Goal: Task Accomplishment & Management: Manage account settings

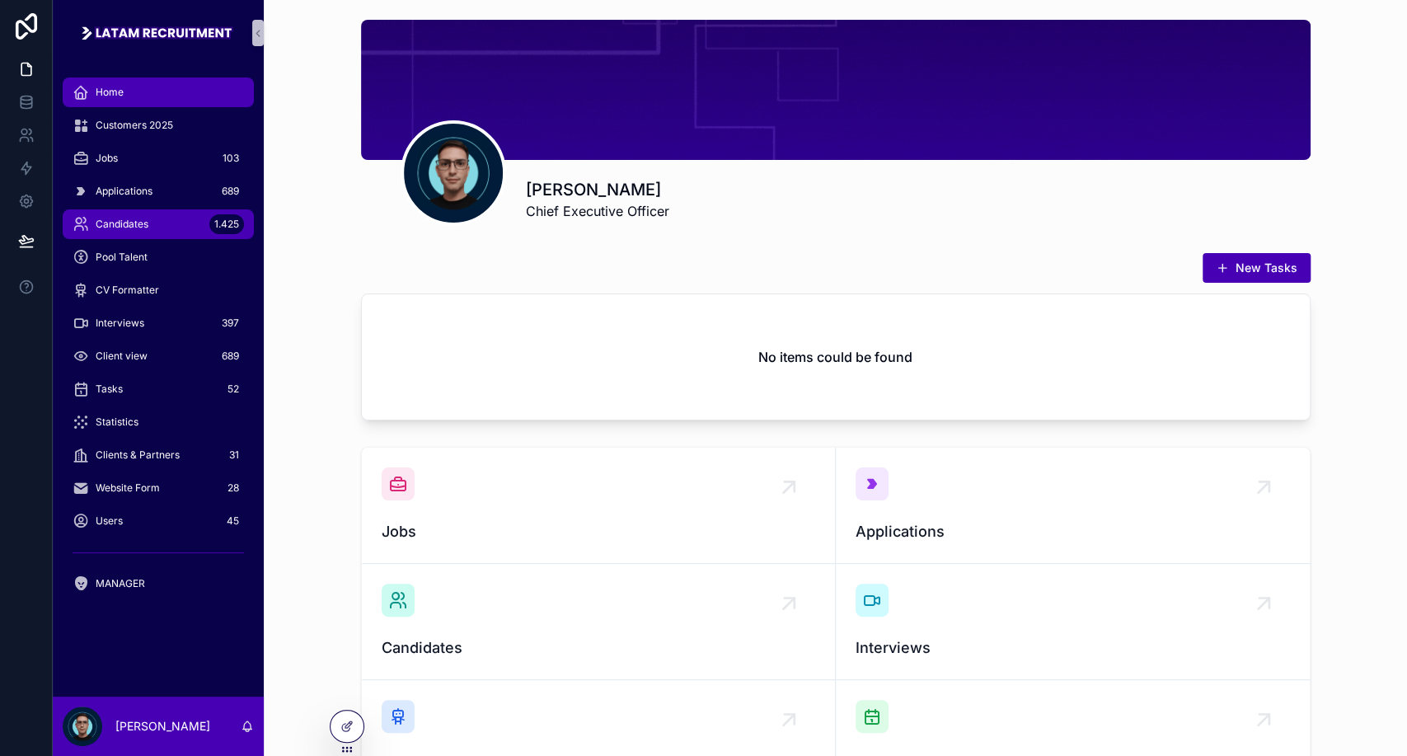
click at [153, 217] on div "Candidates 1.425" at bounding box center [158, 224] width 171 height 26
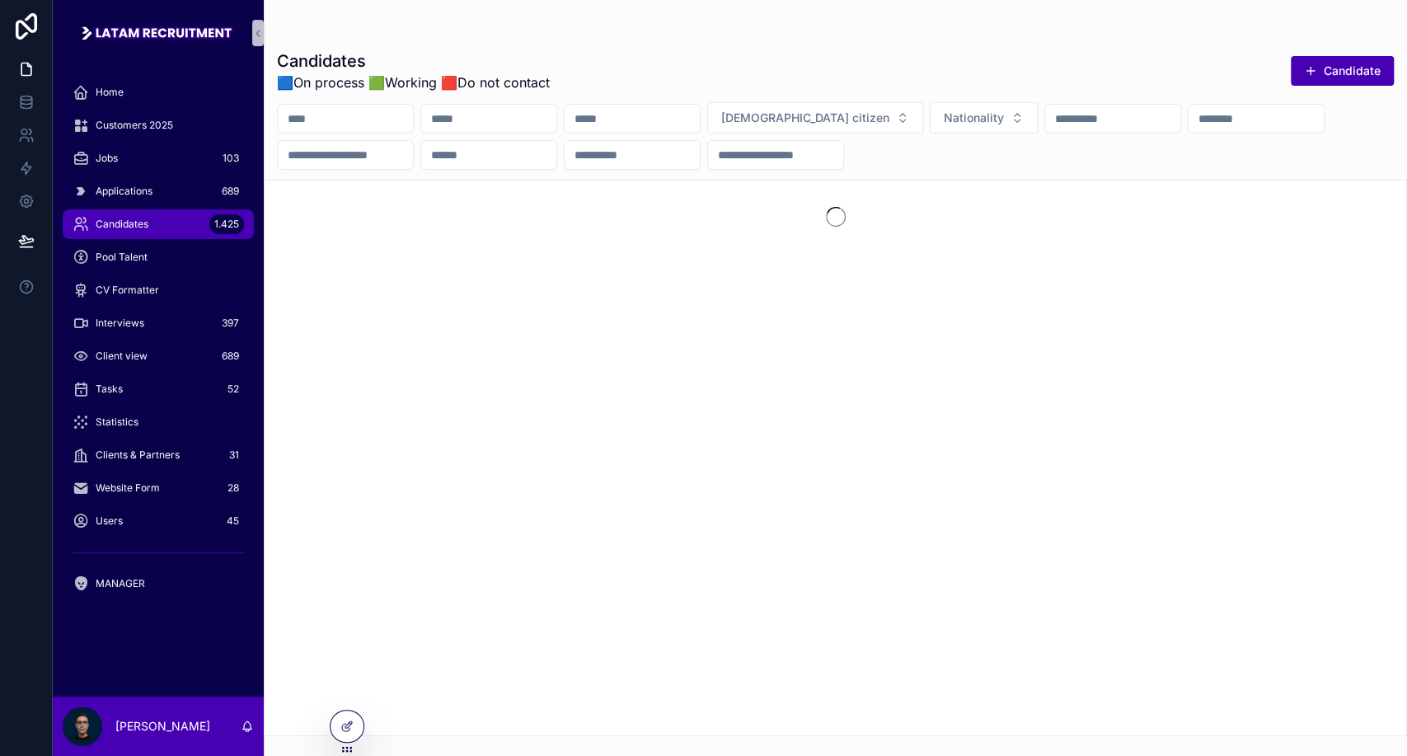
click at [363, 120] on input "scrollable content" at bounding box center [345, 118] width 135 height 23
click at [692, 38] on div "scrollable content" at bounding box center [835, 32] width 1117 height 13
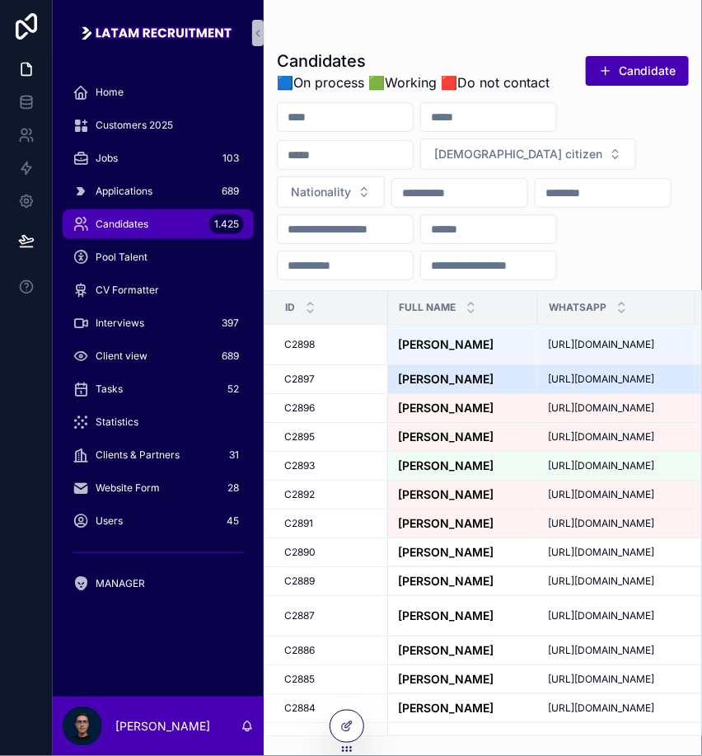
click at [494, 386] on strong "[PERSON_NAME]" at bounding box center [446, 379] width 96 height 14
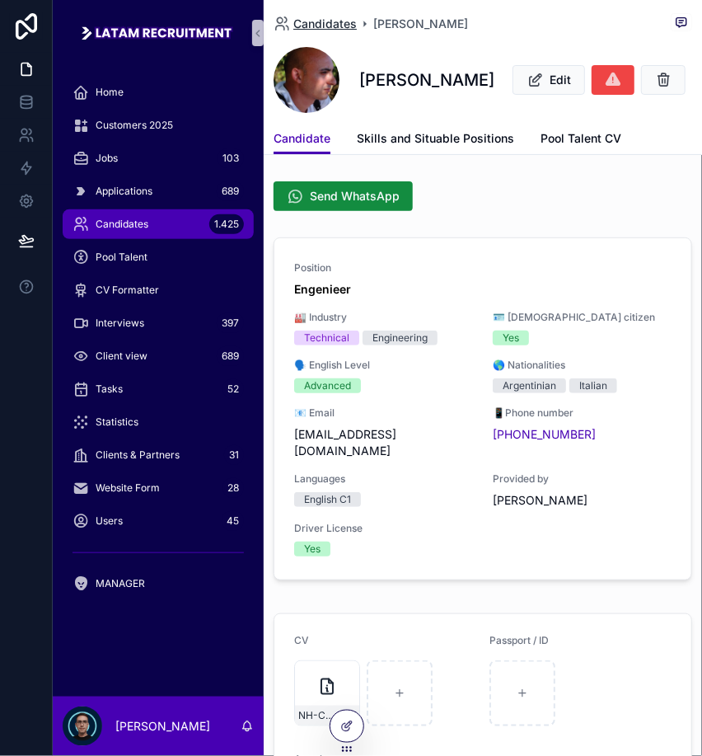
click at [326, 19] on span "Candidates" at bounding box center [324, 24] width 63 height 16
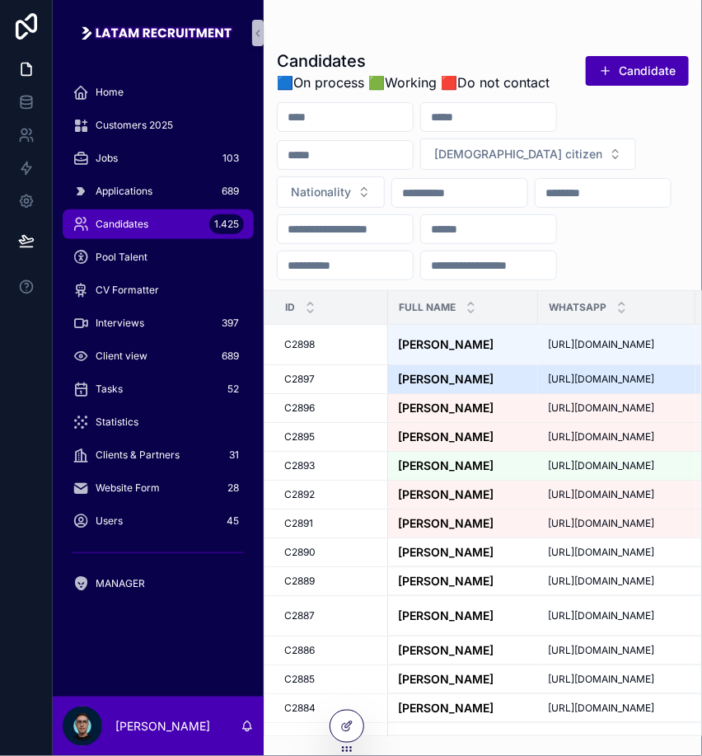
click at [472, 386] on strong "[PERSON_NAME]" at bounding box center [446, 379] width 96 height 14
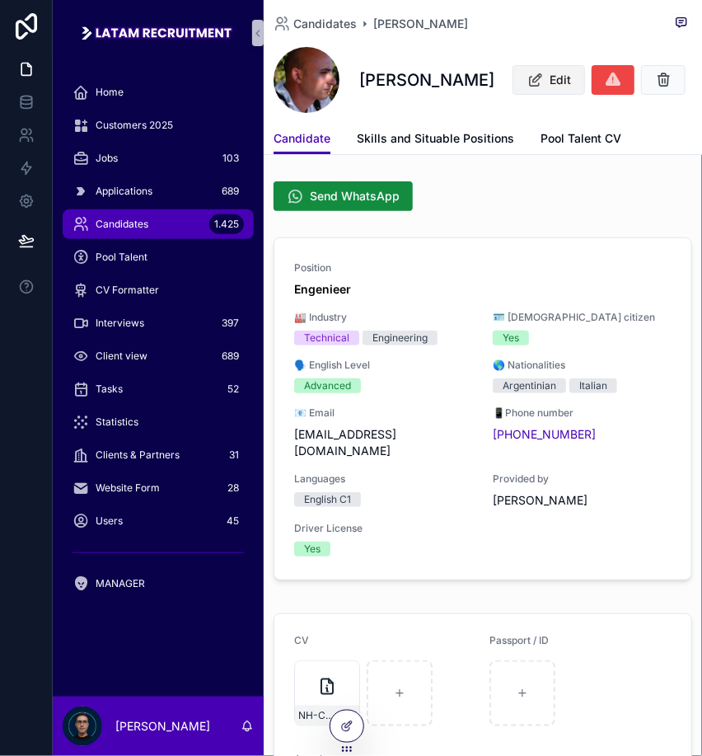
click at [571, 72] on span "Edit" at bounding box center [560, 80] width 21 height 16
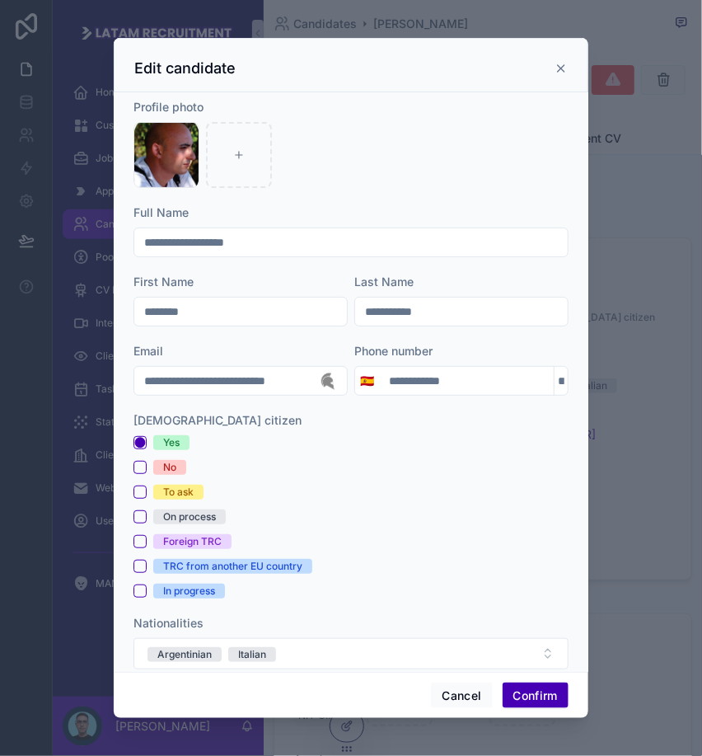
click at [413, 377] on input "**********" at bounding box center [466, 380] width 175 height 23
click at [486, 383] on input "**********" at bounding box center [466, 380] width 175 height 23
click at [378, 421] on div "[DEMOGRAPHIC_DATA] citizen" at bounding box center [351, 420] width 435 height 16
click at [379, 384] on input "**********" at bounding box center [466, 380] width 175 height 23
click at [442, 391] on input "**********" at bounding box center [466, 380] width 175 height 23
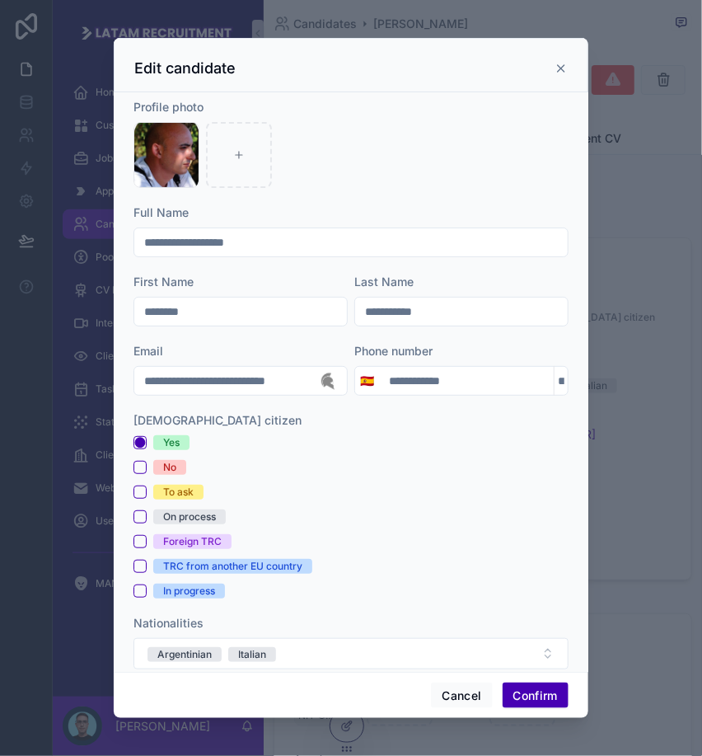
click at [526, 436] on div "Yes" at bounding box center [351, 442] width 435 height 15
click at [461, 377] on input "**********" at bounding box center [466, 380] width 175 height 23
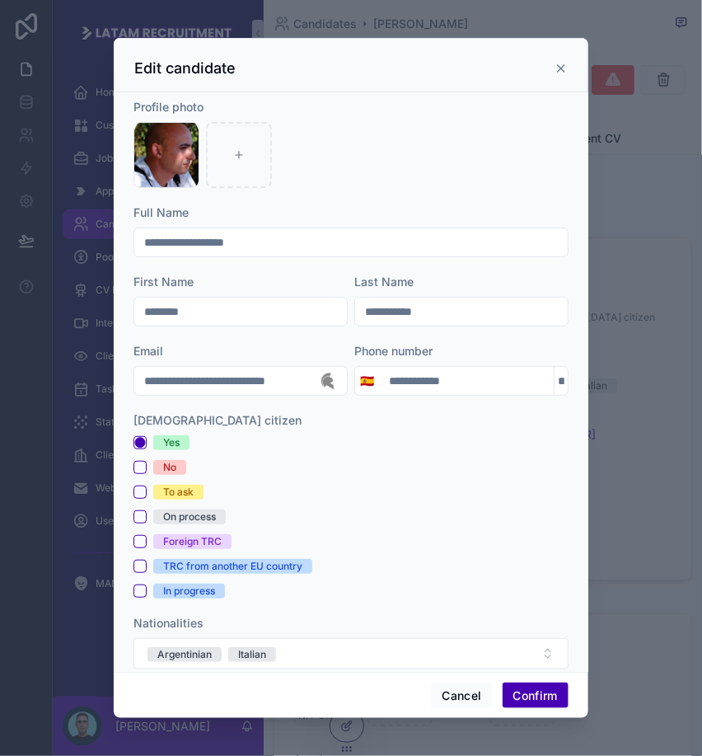
click at [488, 452] on div "Yes No To ask On process Foreign TRC TRC from another EU country In progress" at bounding box center [351, 516] width 435 height 163
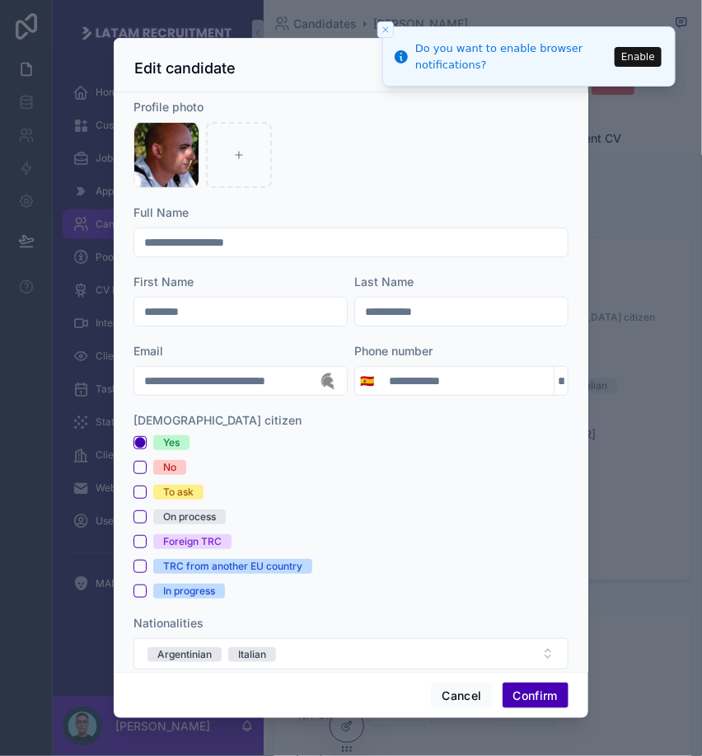
click at [213, 387] on input "**********" at bounding box center [240, 380] width 213 height 23
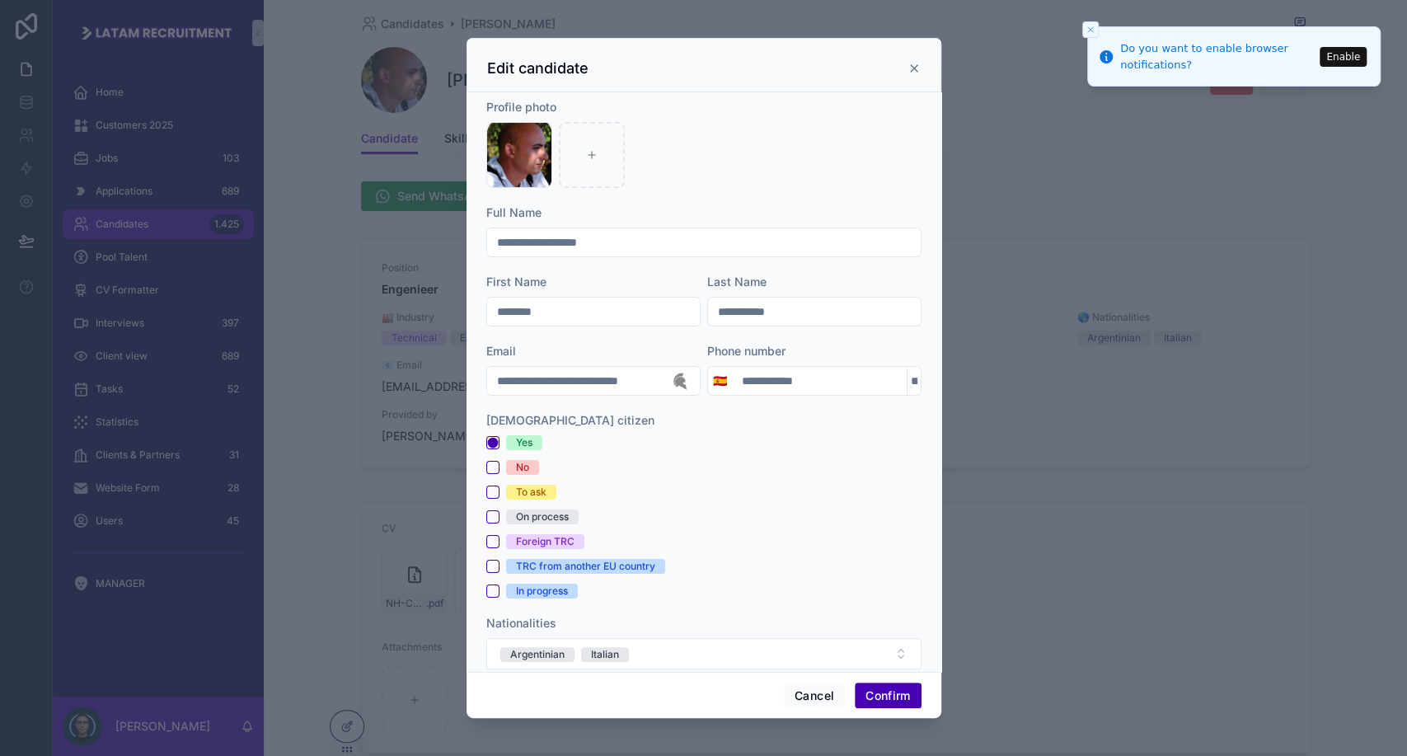
click at [824, 90] on div "Edit candidate" at bounding box center [703, 65] width 475 height 54
drag, startPoint x: 911, startPoint y: 68, endPoint x: 825, endPoint y: 114, distance: 97.0
click at [834, 98] on div "**********" at bounding box center [703, 378] width 475 height 680
click at [818, 126] on div "Captura-de-pantalla-(2) .png" at bounding box center [703, 155] width 435 height 66
click at [914, 67] on icon at bounding box center [914, 68] width 7 height 7
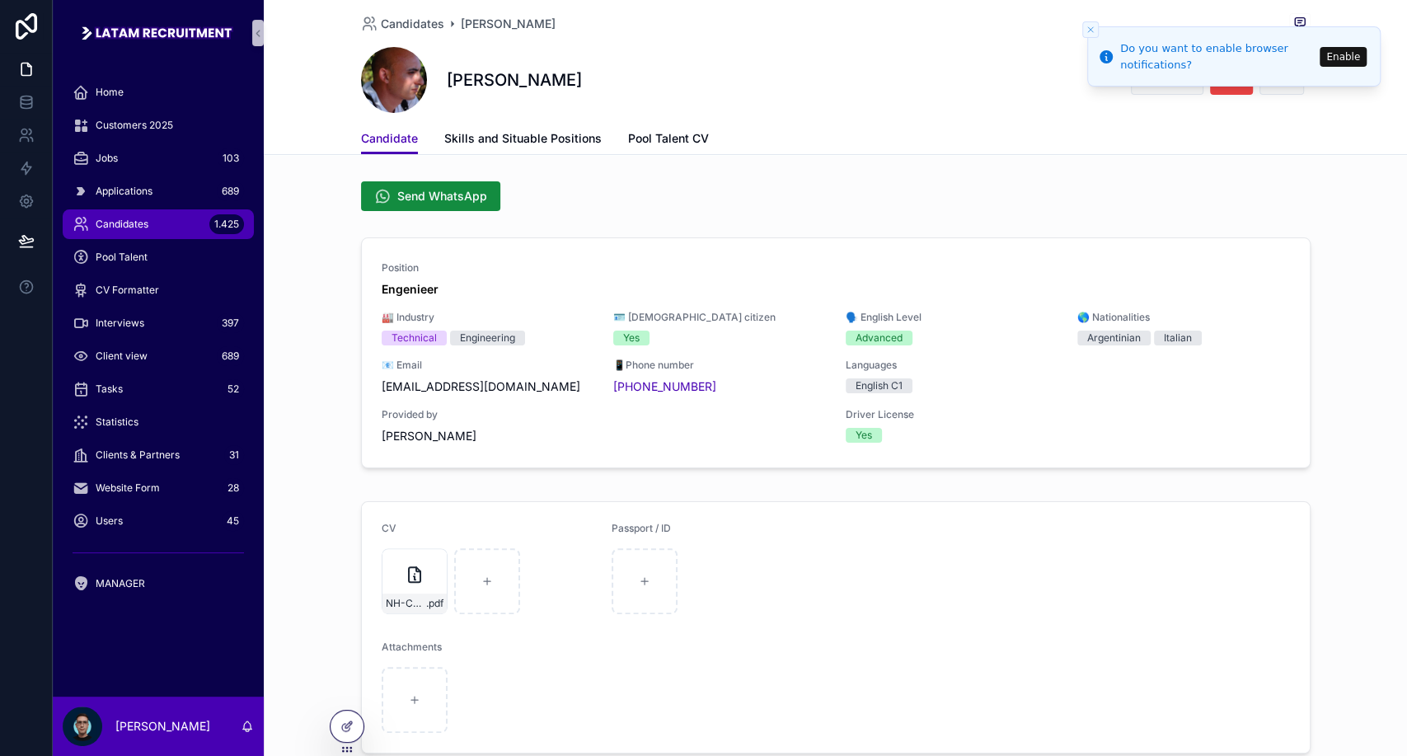
click at [802, 186] on div "Send WhatsApp" at bounding box center [835, 196] width 949 height 30
click at [497, 190] on div "Send WhatsApp" at bounding box center [835, 196] width 949 height 30
click at [488, 190] on button "Send WhatsApp" at bounding box center [430, 196] width 139 height 30
click at [443, 201] on span "Send WhatsApp" at bounding box center [442, 196] width 90 height 16
click at [1097, 28] on button "Close toast" at bounding box center [1090, 29] width 16 height 16
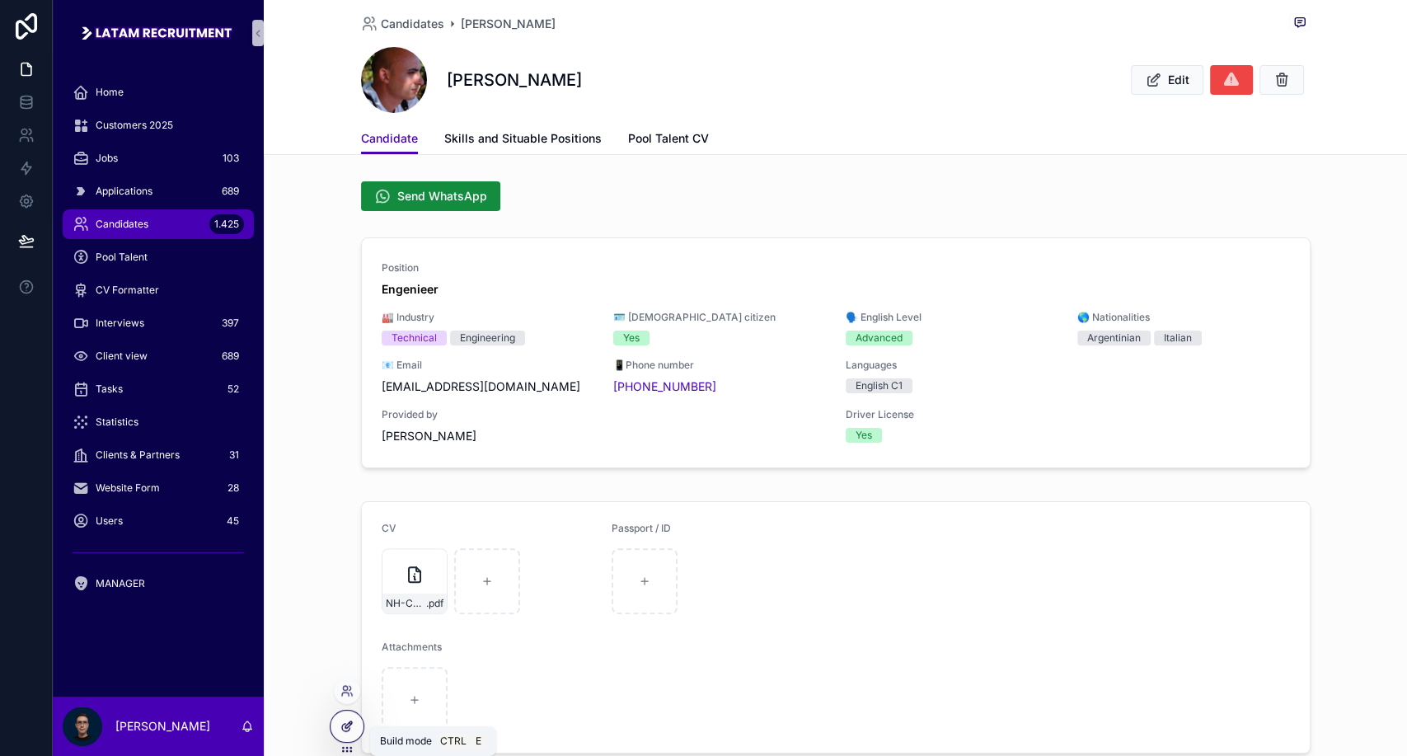
click at [344, 728] on icon at bounding box center [346, 725] width 13 height 13
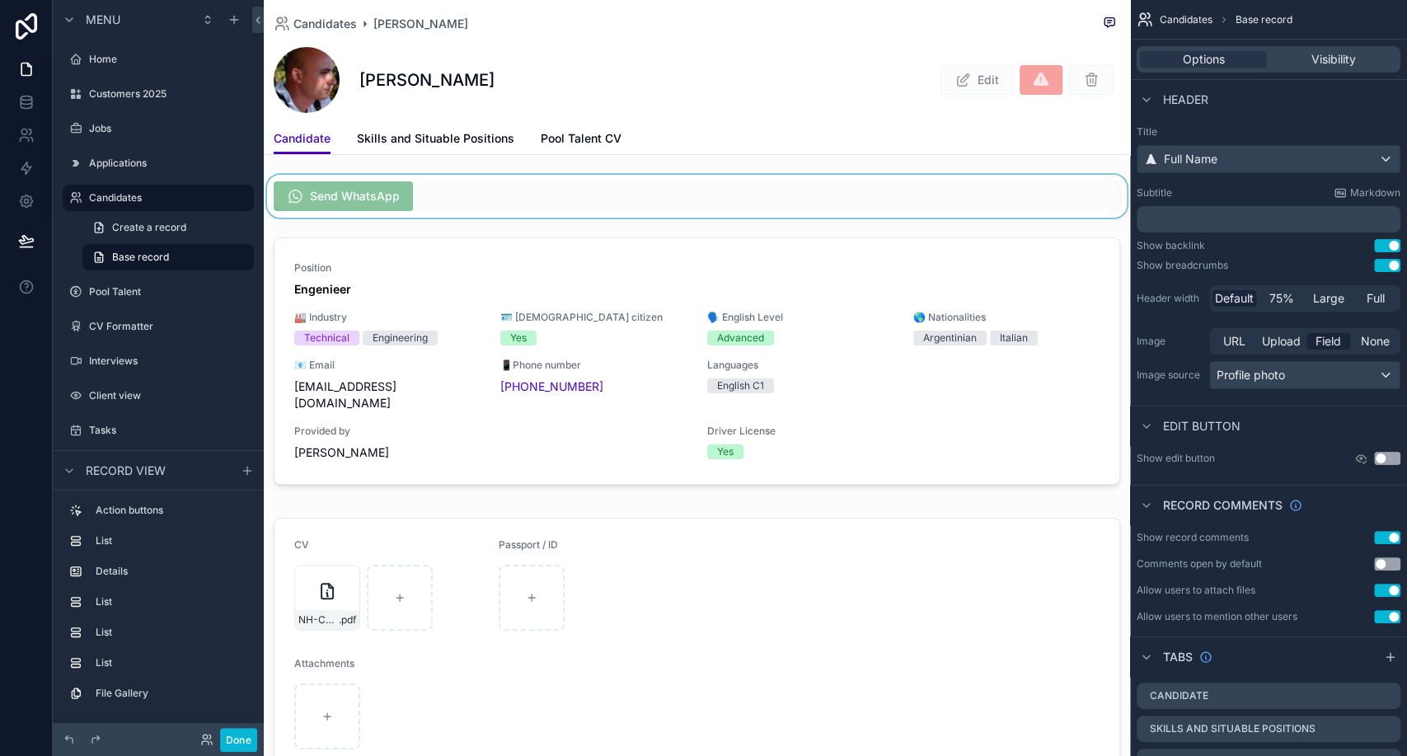
click at [481, 192] on div "scrollable content" at bounding box center [697, 196] width 866 height 43
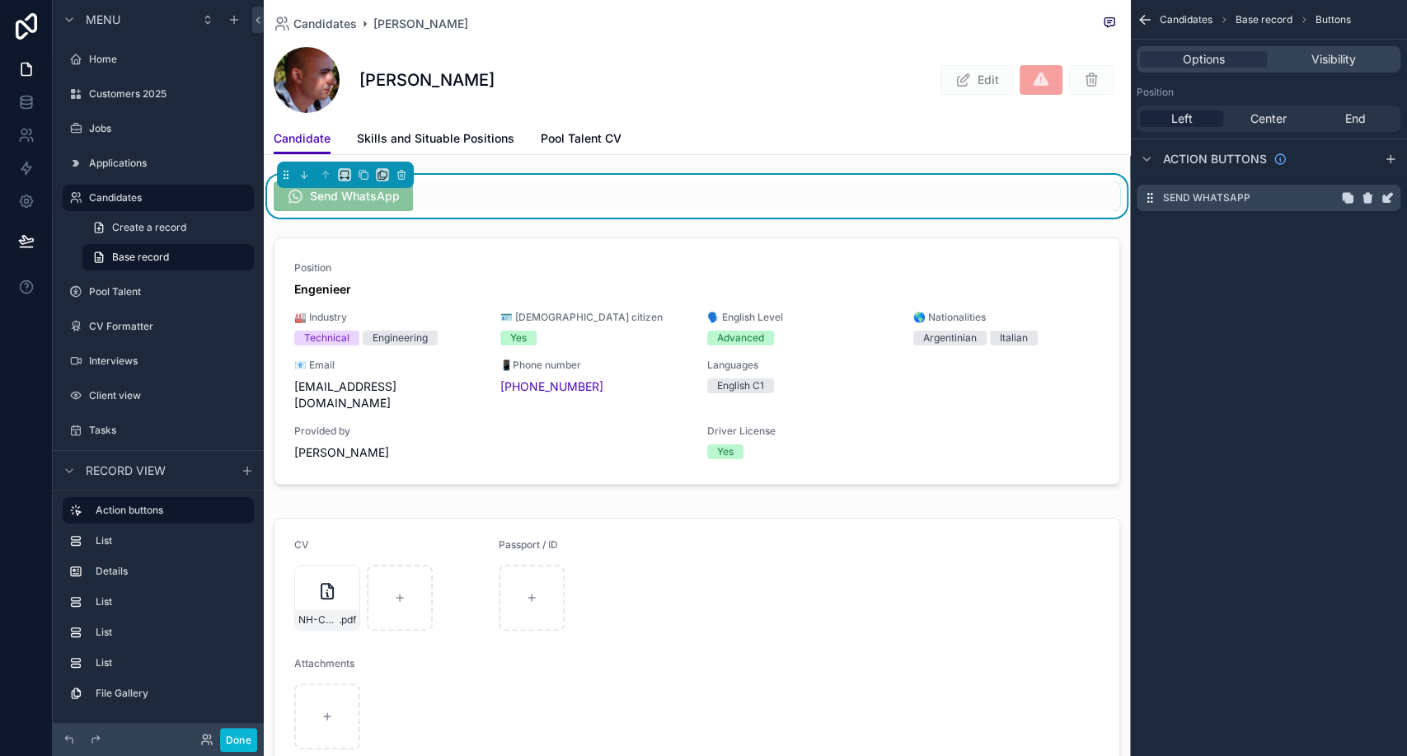
click at [1381, 197] on icon "scrollable content" at bounding box center [1386, 197] width 13 height 13
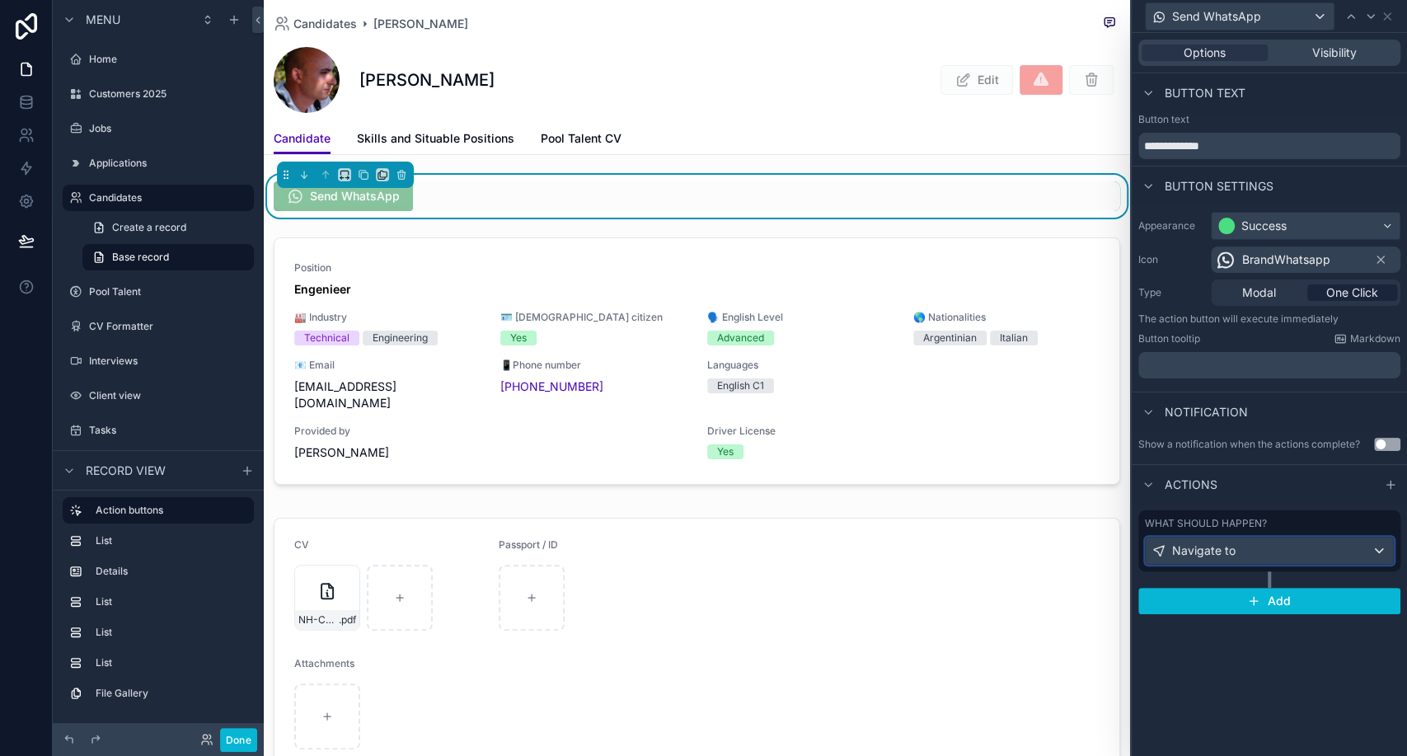
click at [1288, 539] on div "Navigate to" at bounding box center [1268, 550] width 247 height 26
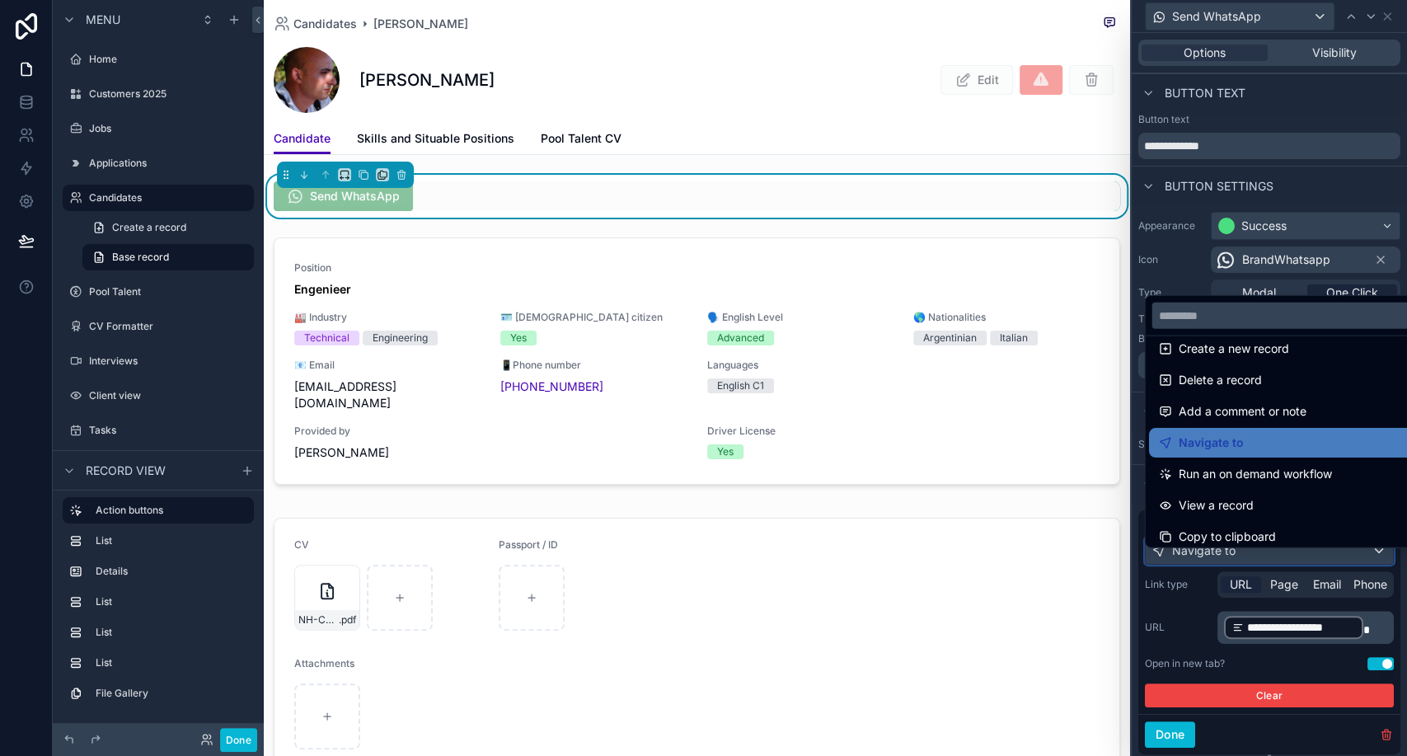
scroll to position [91, 0]
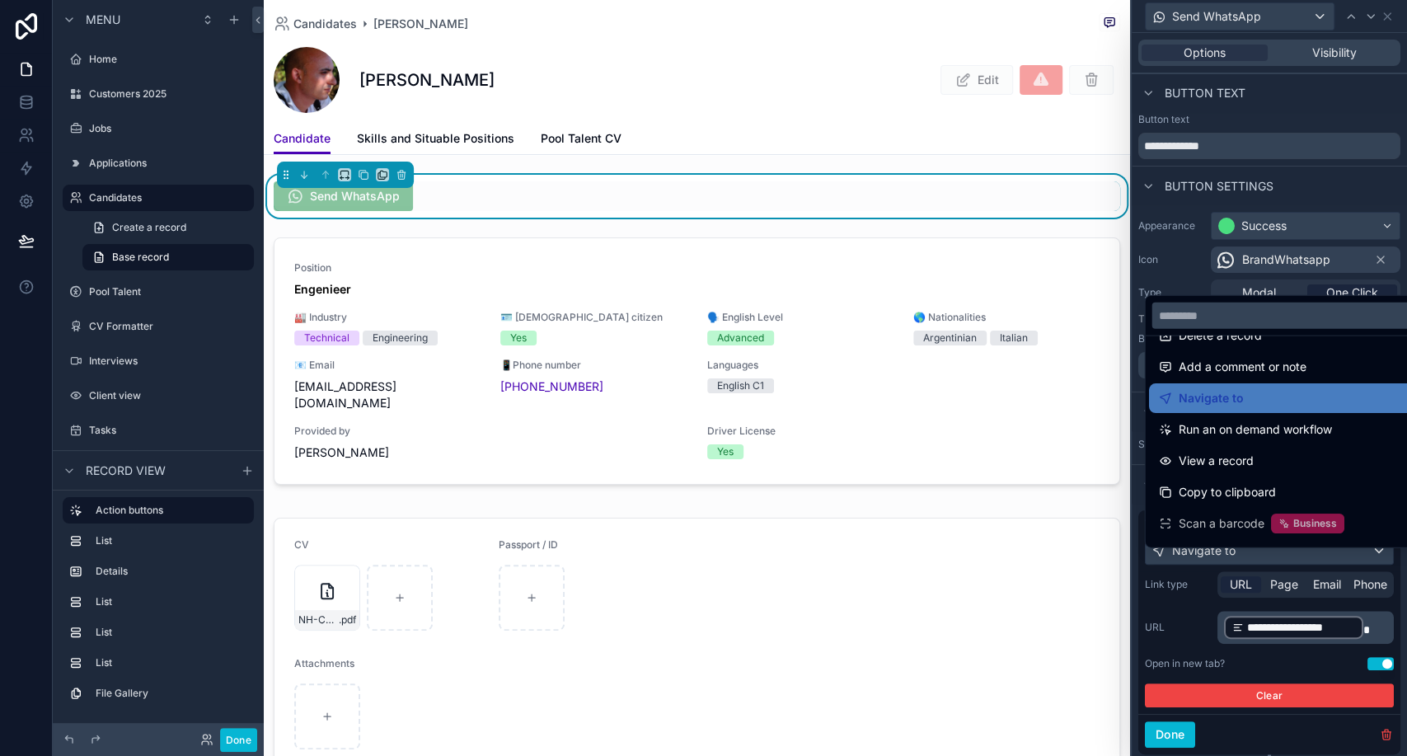
click at [1194, 607] on div at bounding box center [1268, 378] width 275 height 756
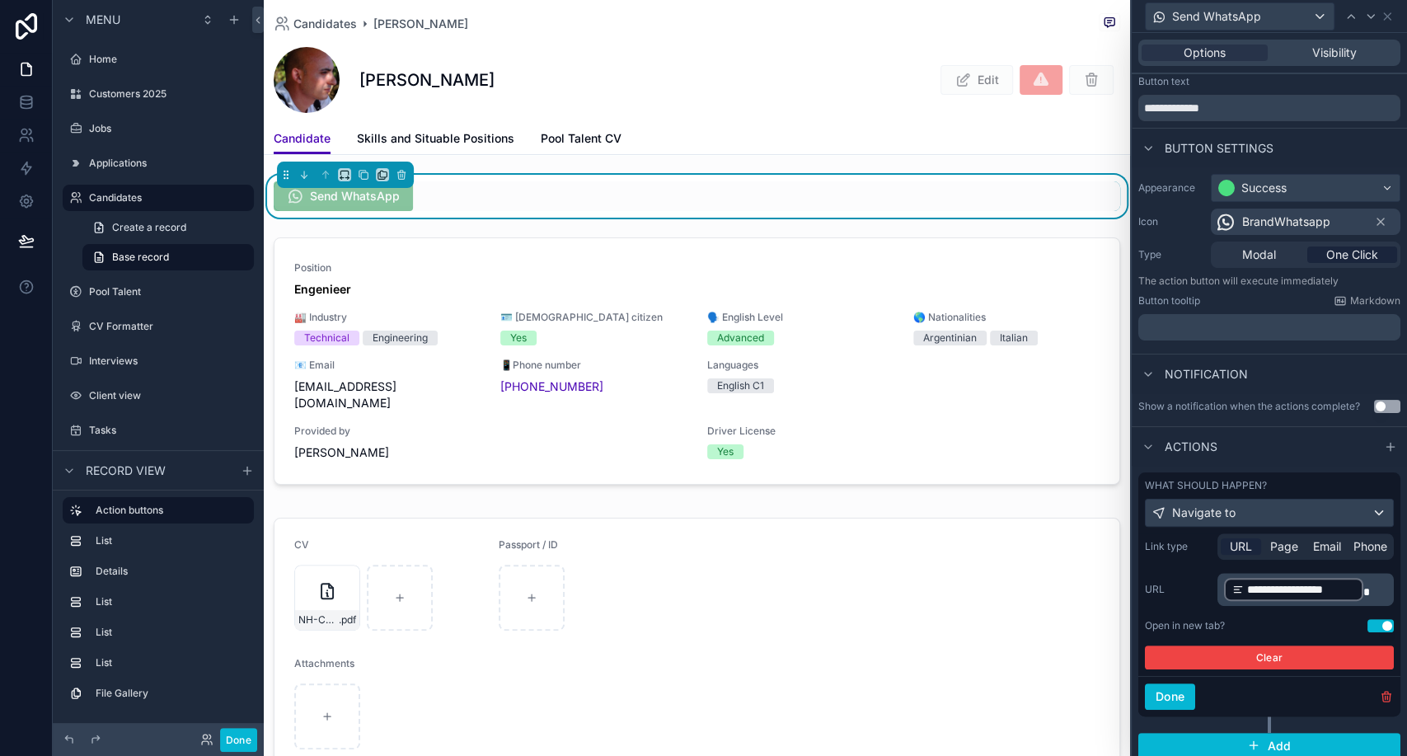
scroll to position [59, 0]
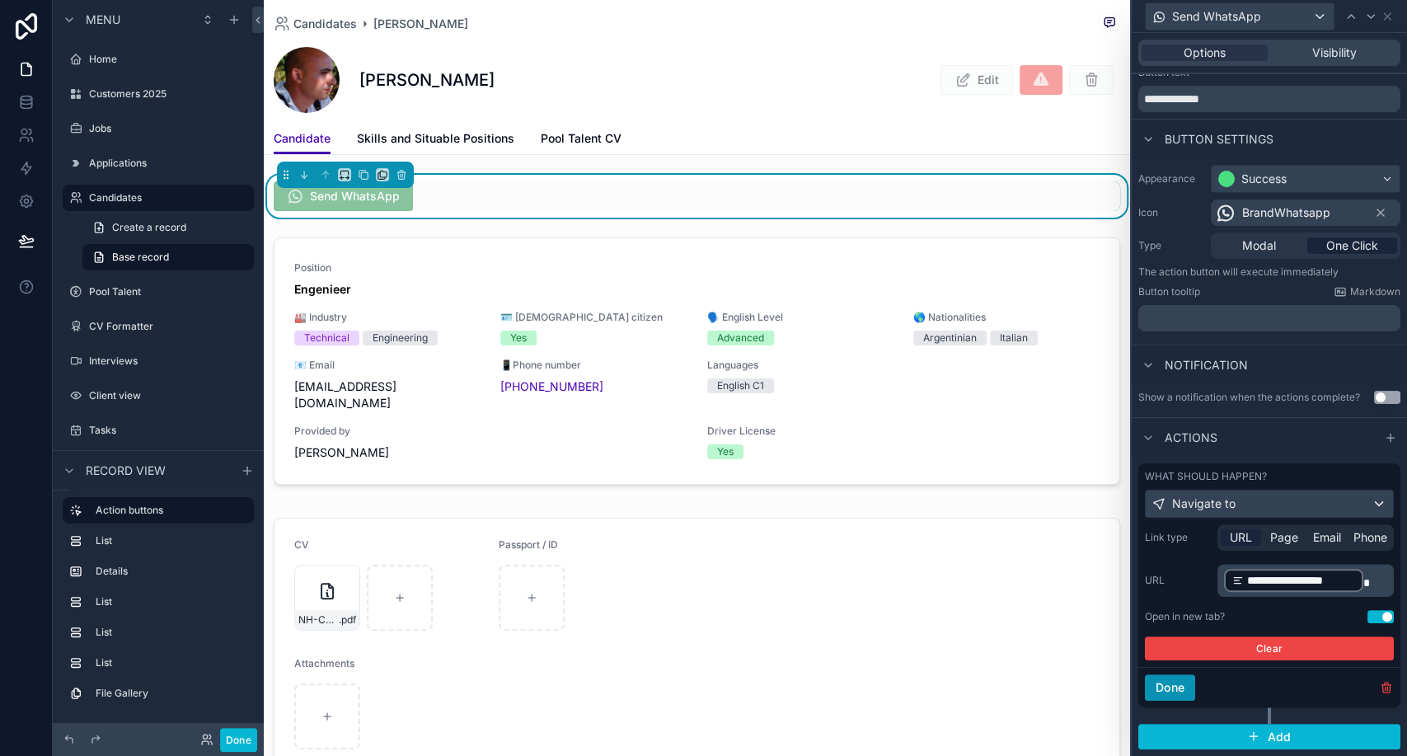
click at [1189, 681] on button "Done" at bounding box center [1170, 687] width 50 height 26
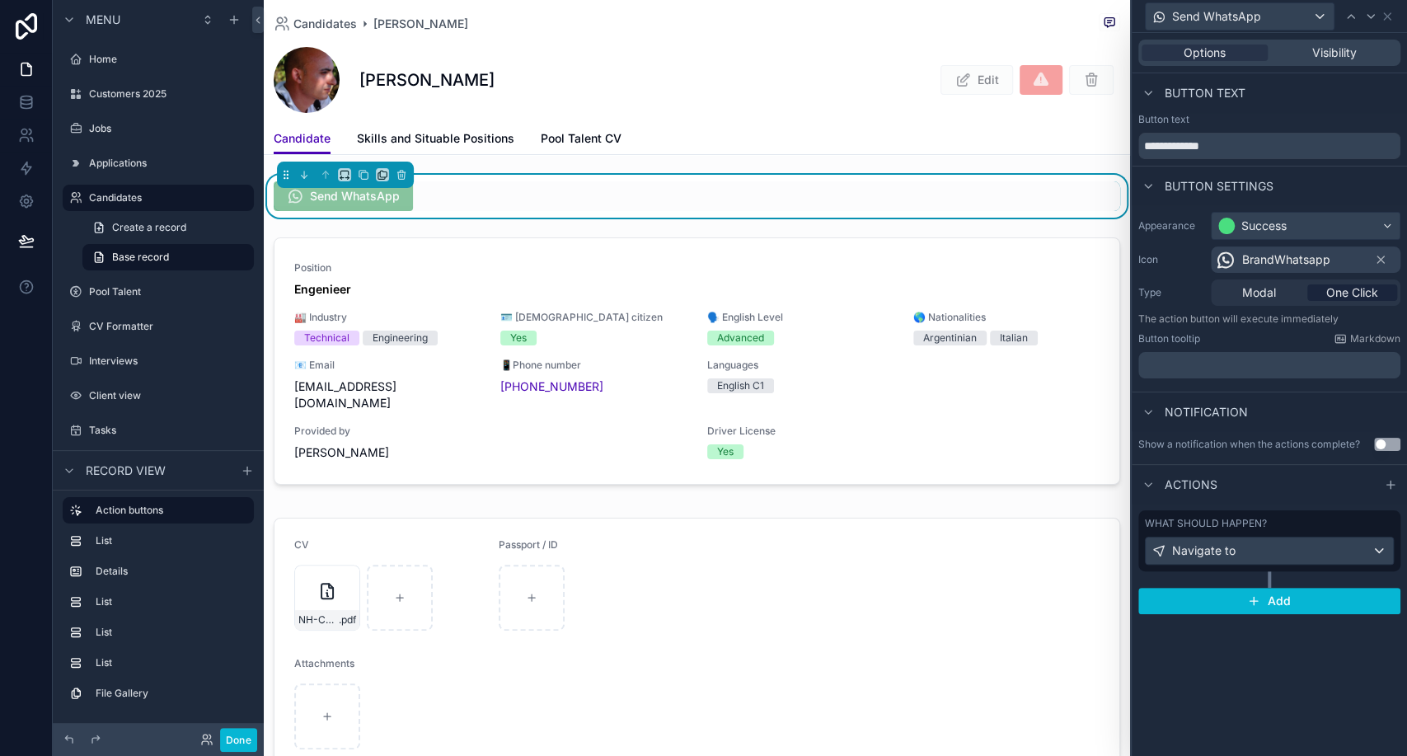
click at [765, 106] on div "[PERSON_NAME] Edit" at bounding box center [697, 80] width 846 height 66
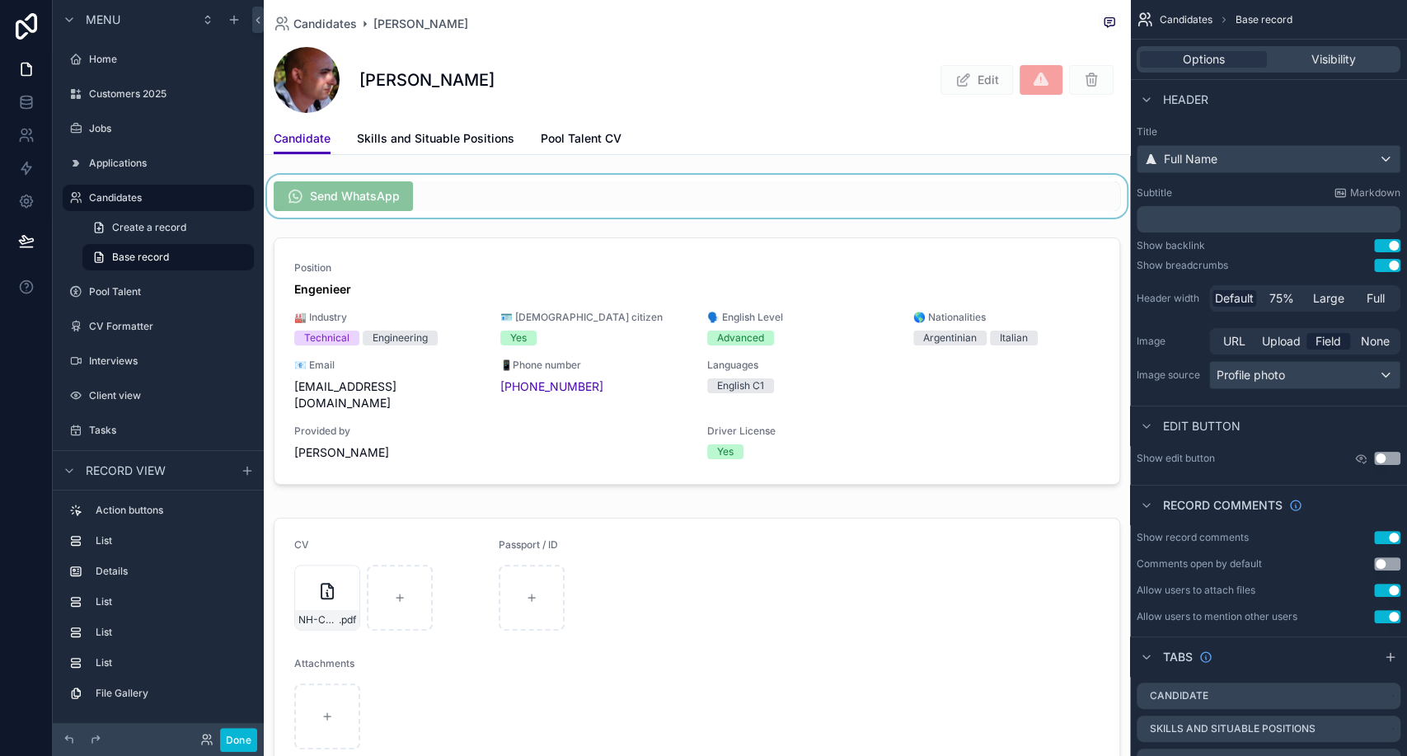
click at [515, 208] on div "scrollable content" at bounding box center [697, 196] width 866 height 43
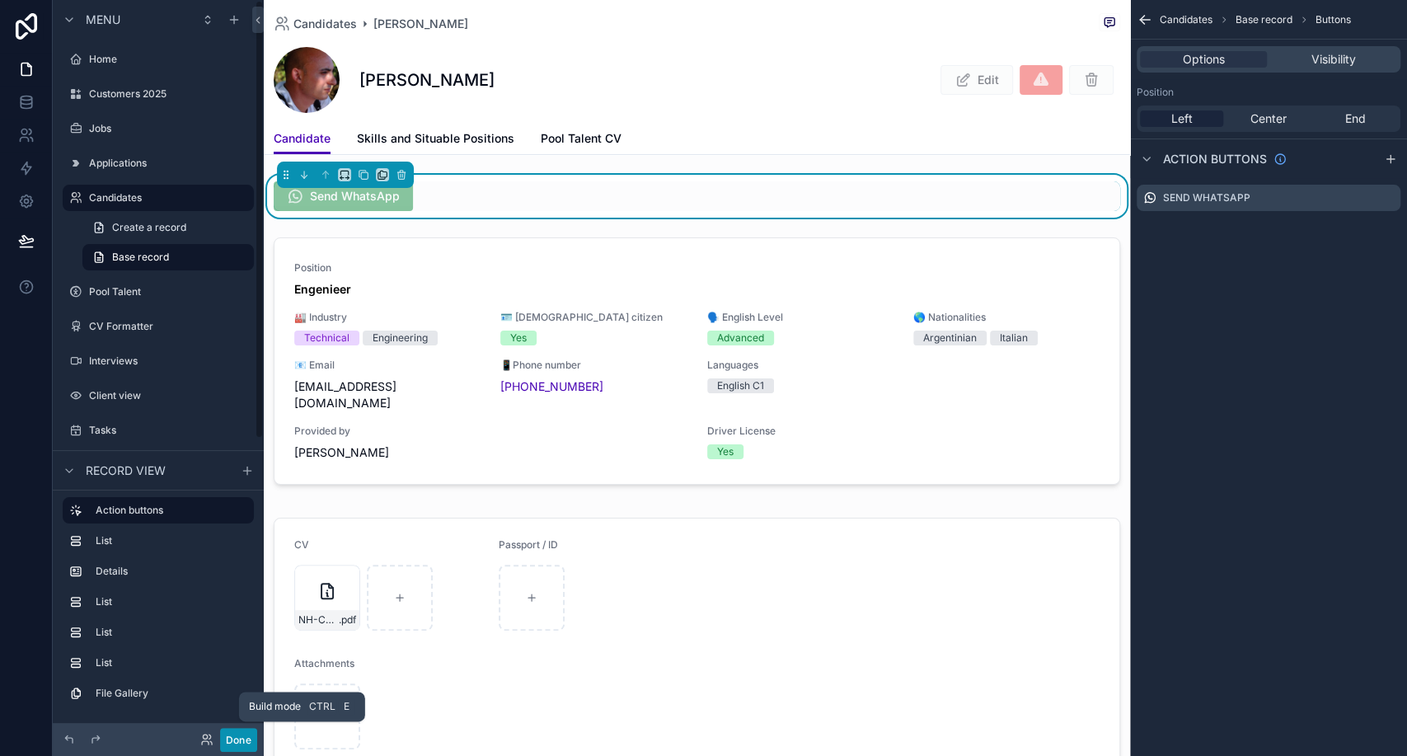
click at [250, 739] on button "Done" at bounding box center [238, 740] width 37 height 24
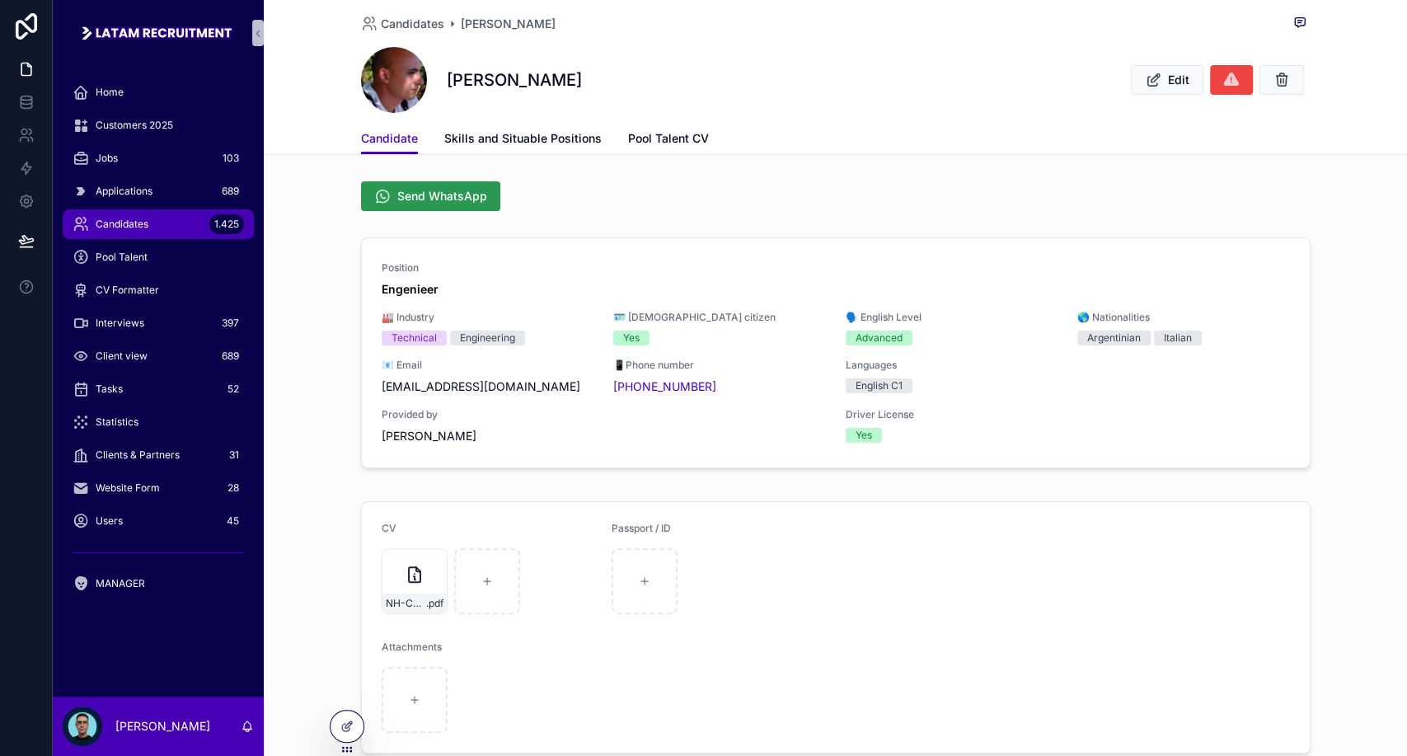
click at [407, 206] on button "Send WhatsApp" at bounding box center [430, 196] width 139 height 30
click at [394, 20] on span "Candidates" at bounding box center [412, 24] width 63 height 16
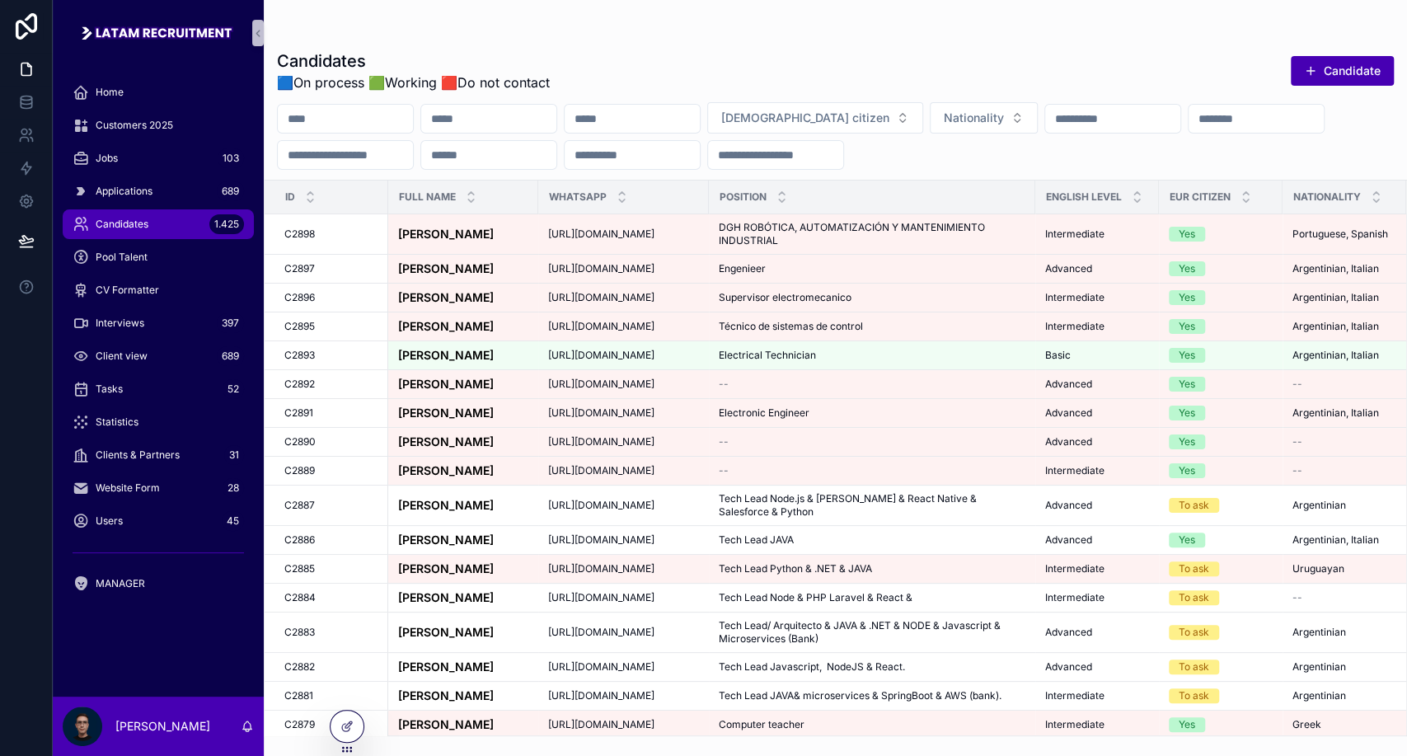
click at [938, 53] on div "Candidates 🟦On process 🟩Working 🟥Do not contact Candidate" at bounding box center [835, 70] width 1117 height 43
click at [939, 29] on div "scrollable content" at bounding box center [835, 32] width 1117 height 13
click at [939, 16] on div "Candidates 🟦On process 🟩Working 🟥Do not contact Candidate [DEMOGRAPHIC_DATA] ci…" at bounding box center [835, 368] width 1143 height 736
click at [943, 15] on div "Candidates 🟦On process 🟩Working 🟥Do not contact Candidate [DEMOGRAPHIC_DATA] ci…" at bounding box center [835, 368] width 1143 height 736
click at [152, 197] on span "Applications" at bounding box center [124, 191] width 57 height 13
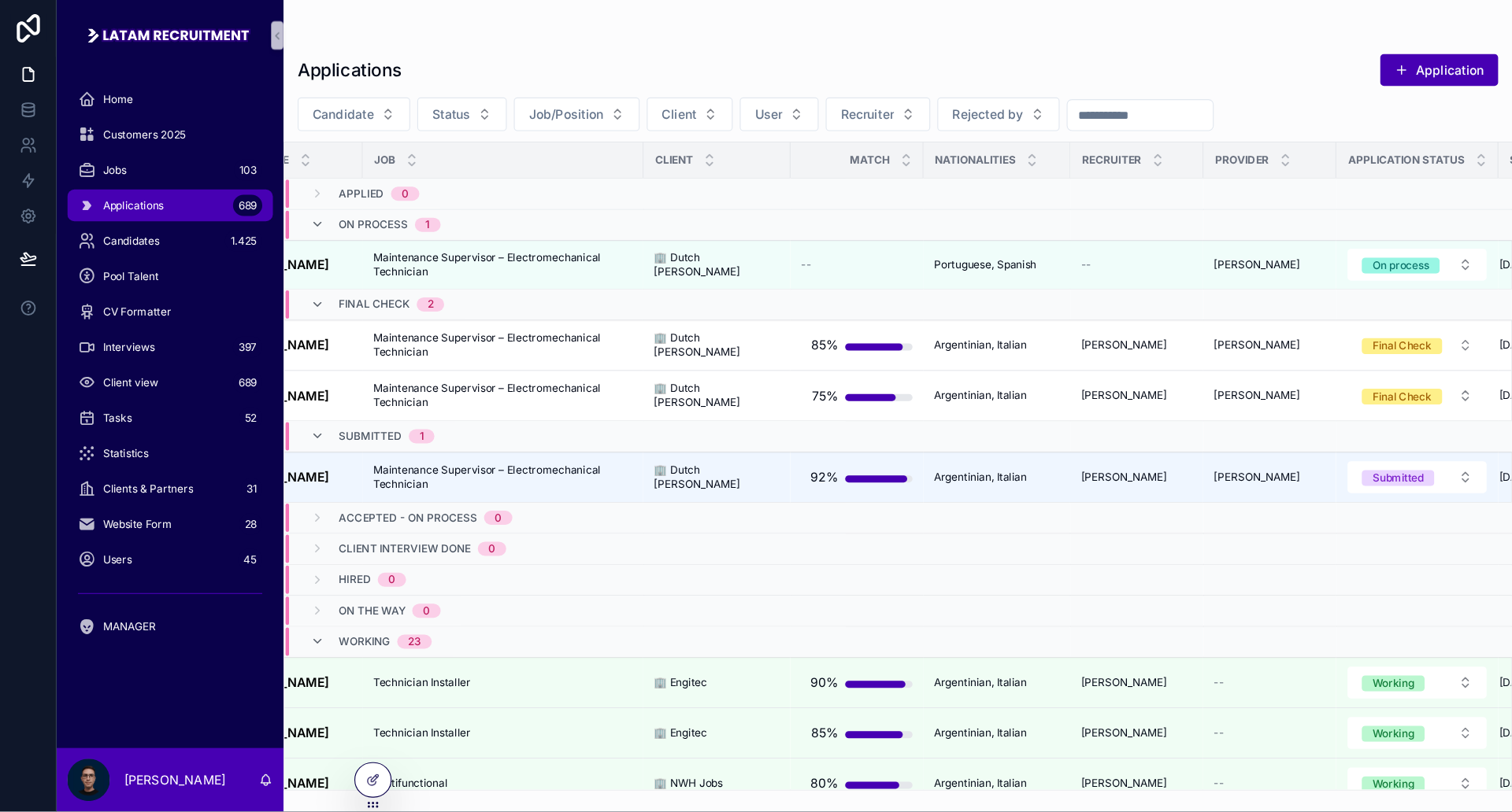
scroll to position [0, 182]
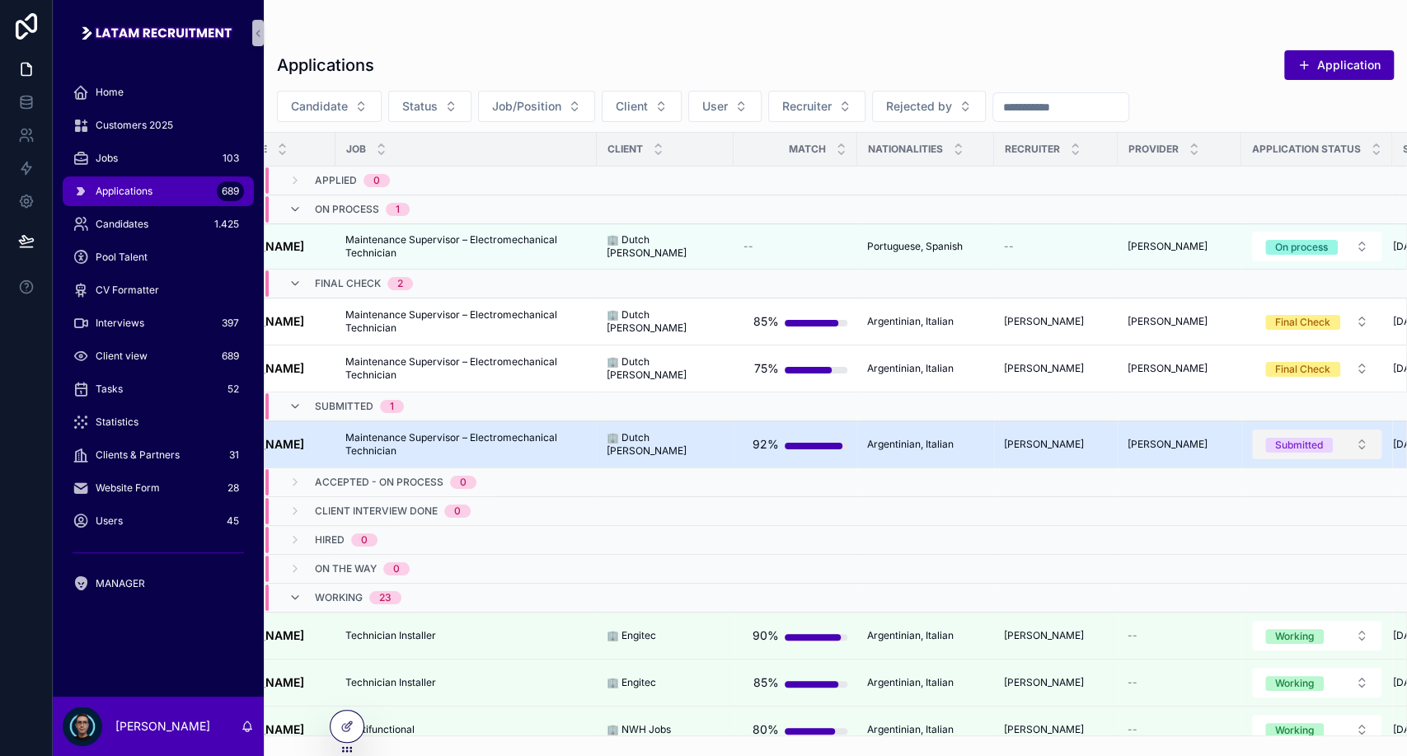
click at [1318, 445] on button "Submitted" at bounding box center [1316, 444] width 129 height 30
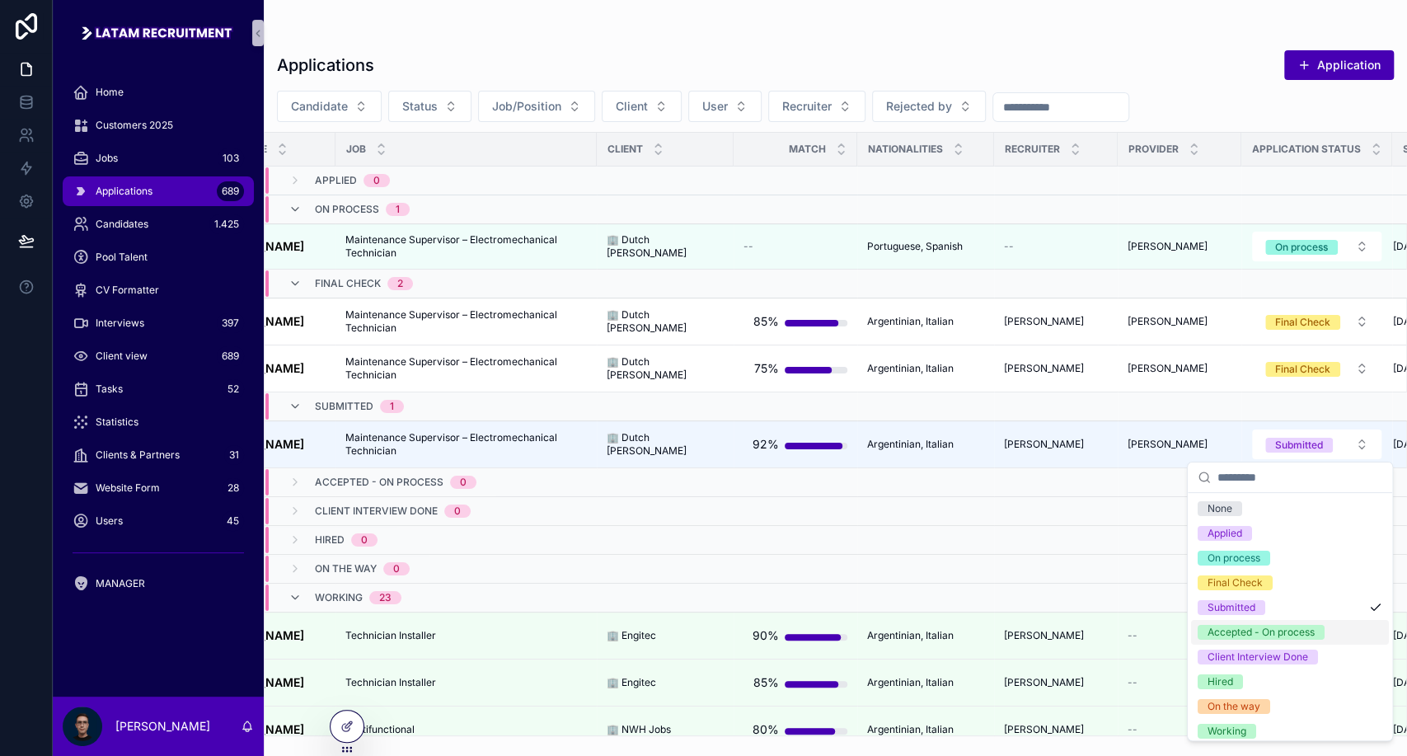
click at [1289, 639] on div "Accepted - On process" at bounding box center [1260, 632] width 107 height 15
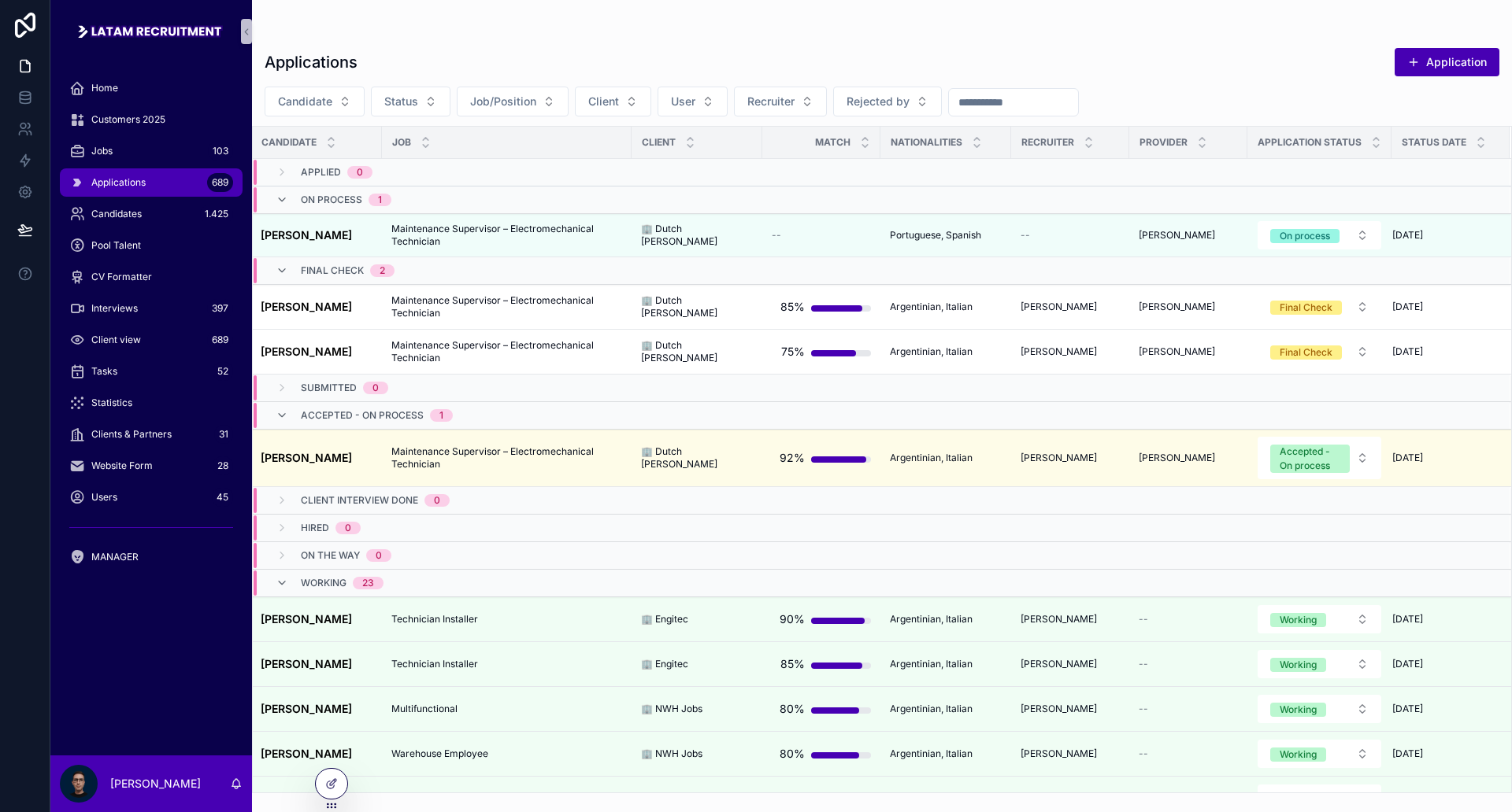
scroll to position [0, 109]
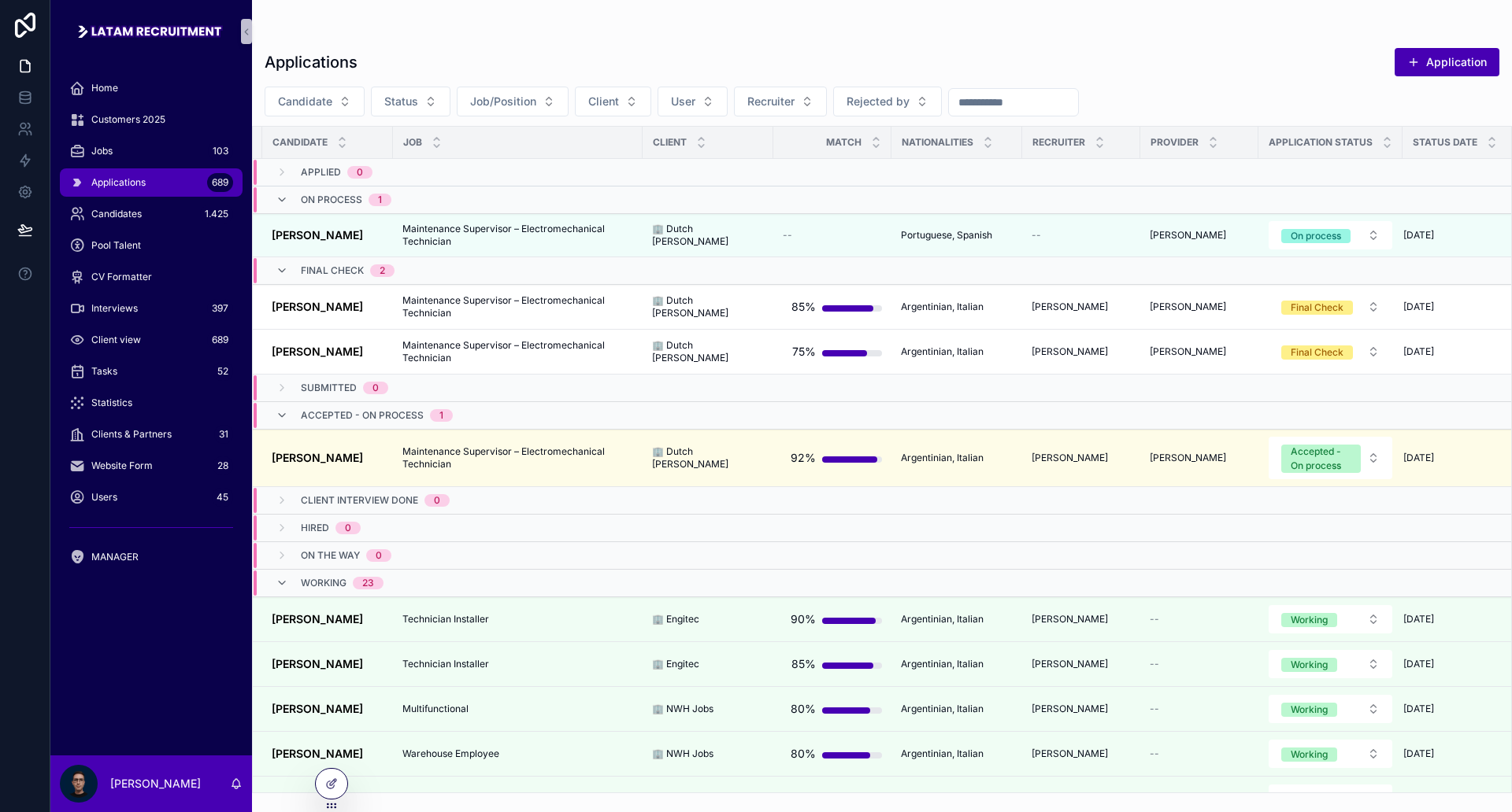
drag, startPoint x: 1292, startPoint y: 6, endPoint x: 1085, endPoint y: 50, distance: 211.6
click at [1085, 50] on div "Applications Application" at bounding box center [882, 61] width 1235 height 30
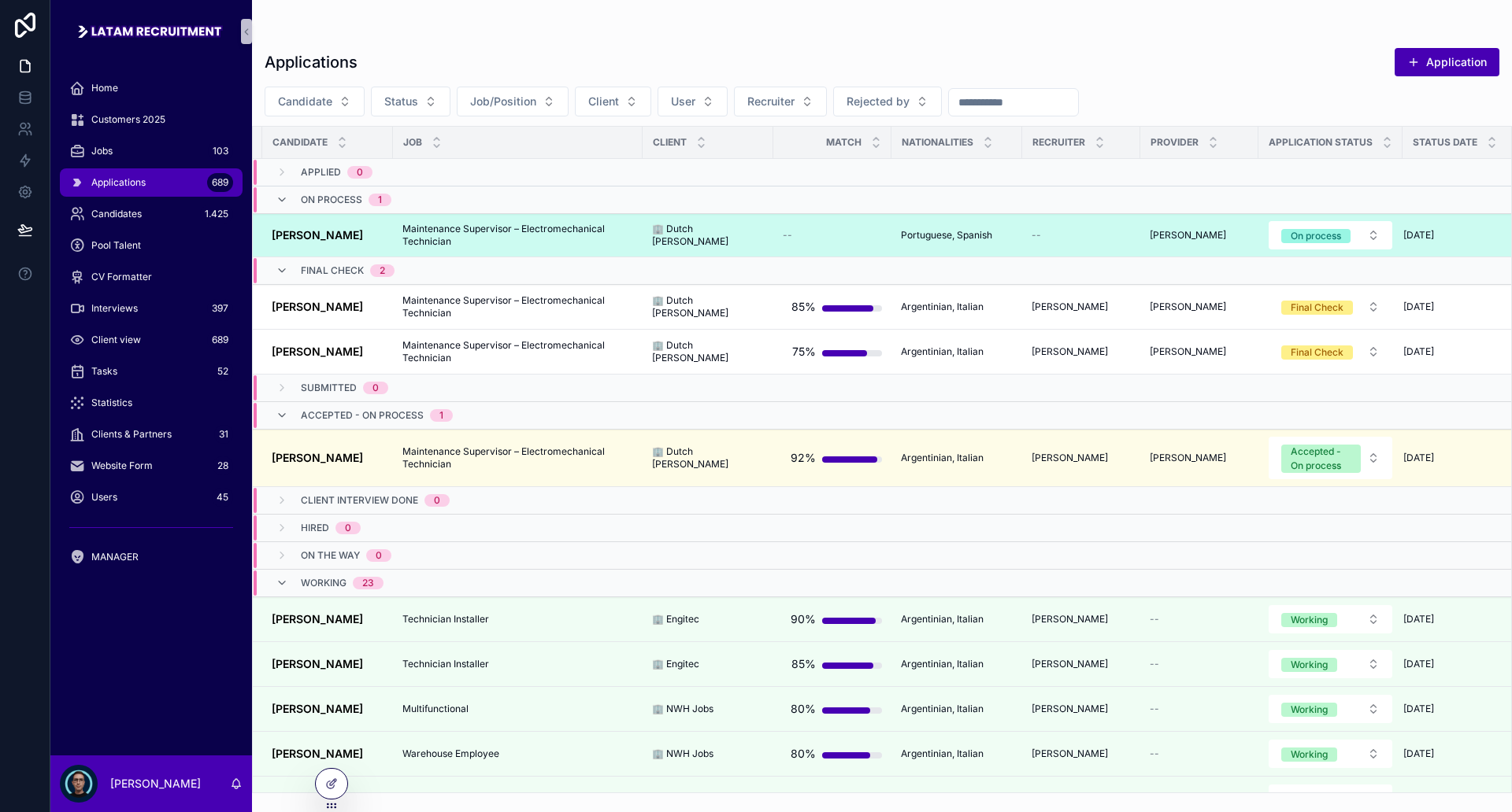
click at [864, 240] on div "--" at bounding box center [832, 235] width 99 height 12
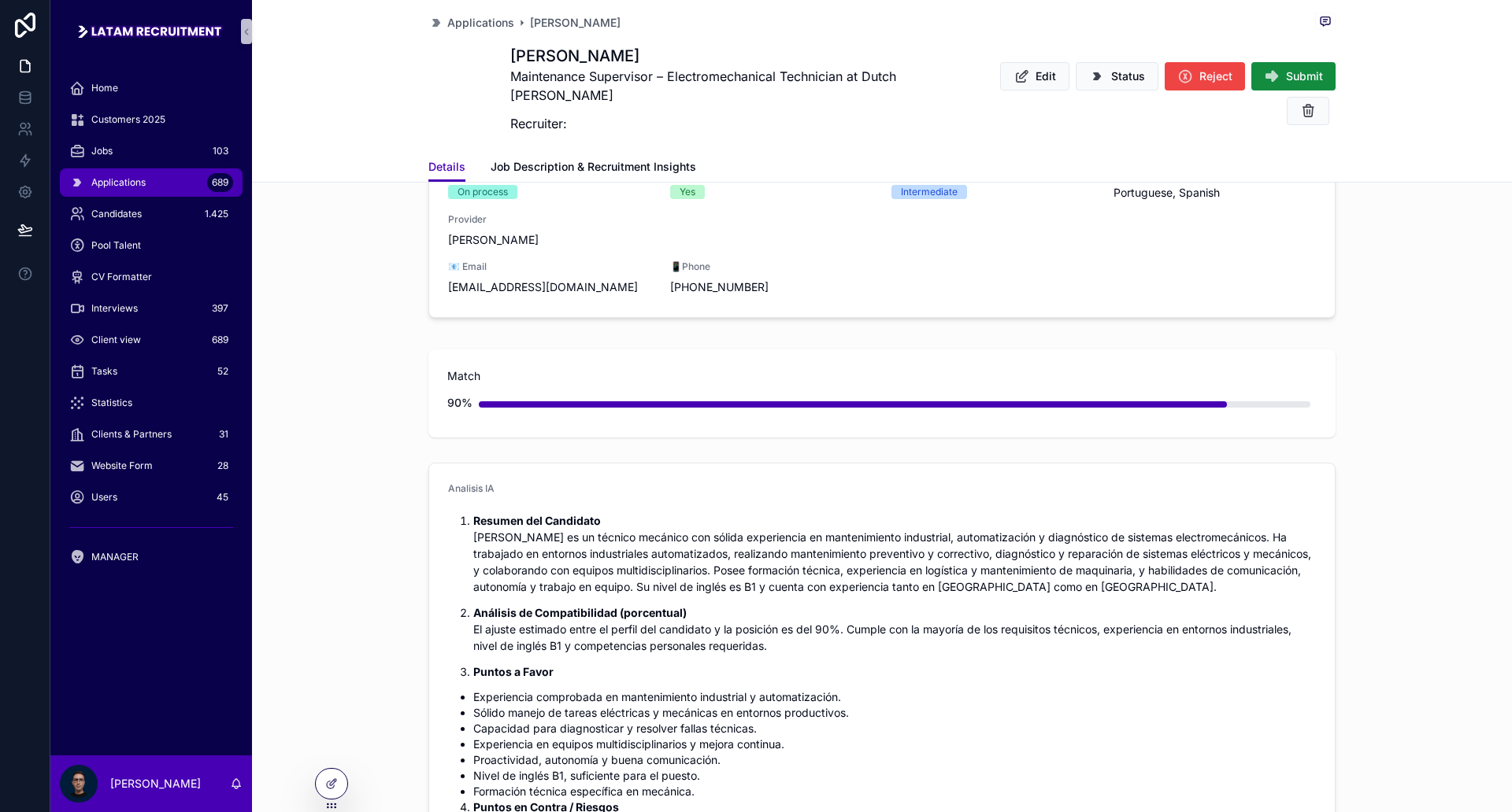
scroll to position [295, 0]
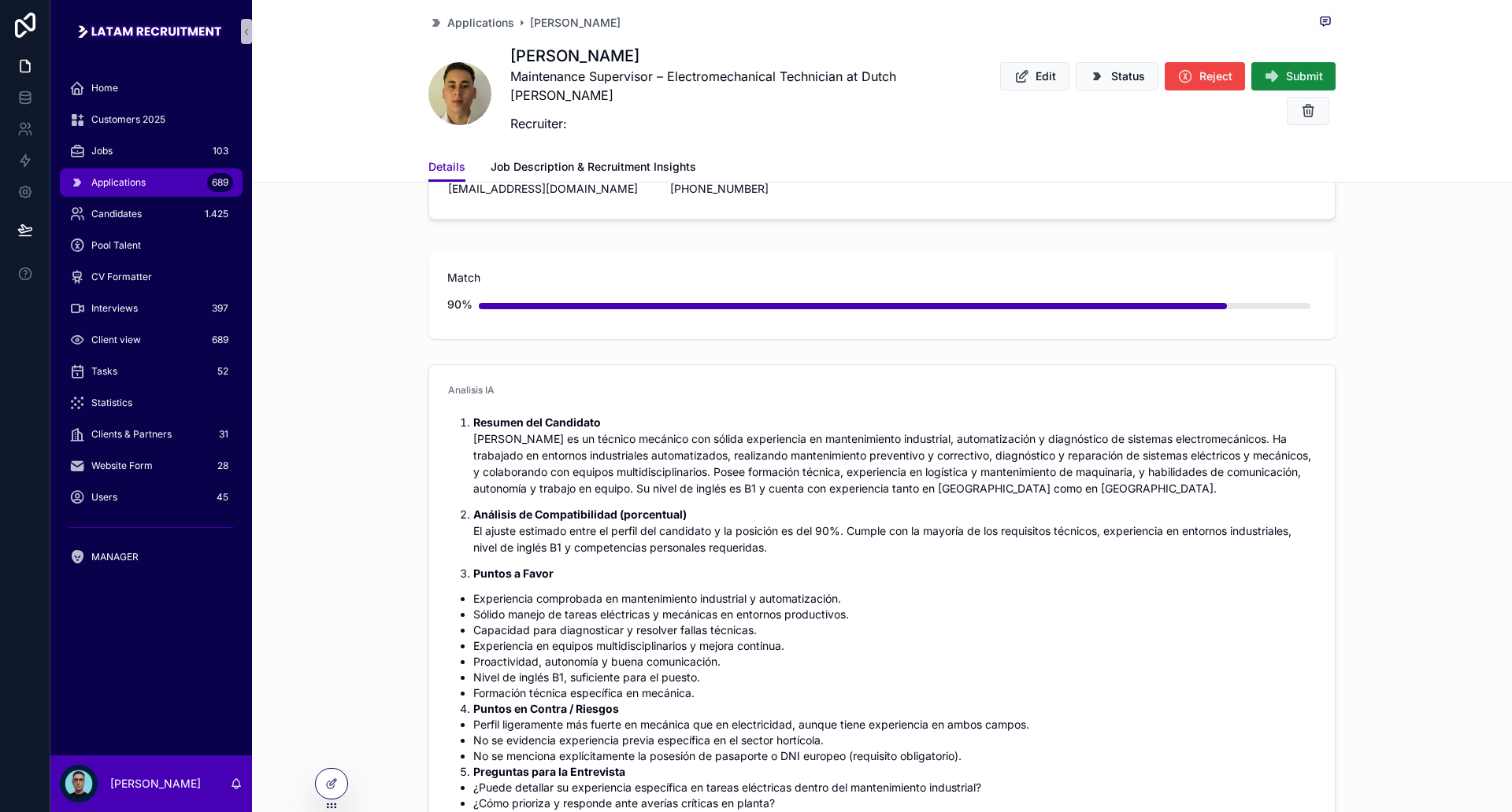
click at [396, 377] on div "Analisis IA Resumen del Candidato [PERSON_NAME] es un técnico mecánico con sóli…" at bounding box center [882, 679] width 1261 height 642
click at [417, 437] on div "Analisis IA Resumen del Candidato [PERSON_NAME] es un técnico mecánico con sóli…" at bounding box center [882, 679] width 1261 height 642
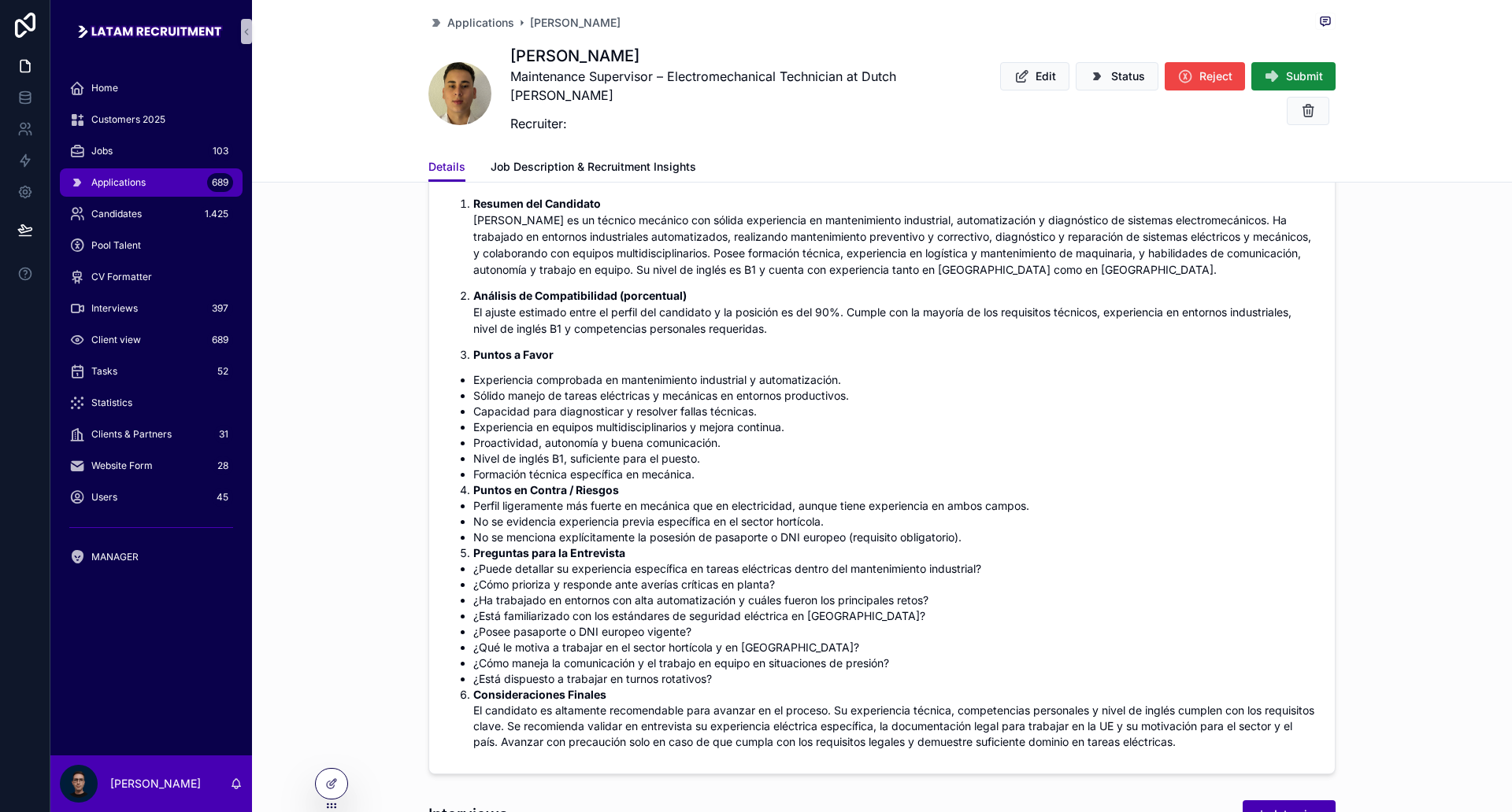
scroll to position [492, 0]
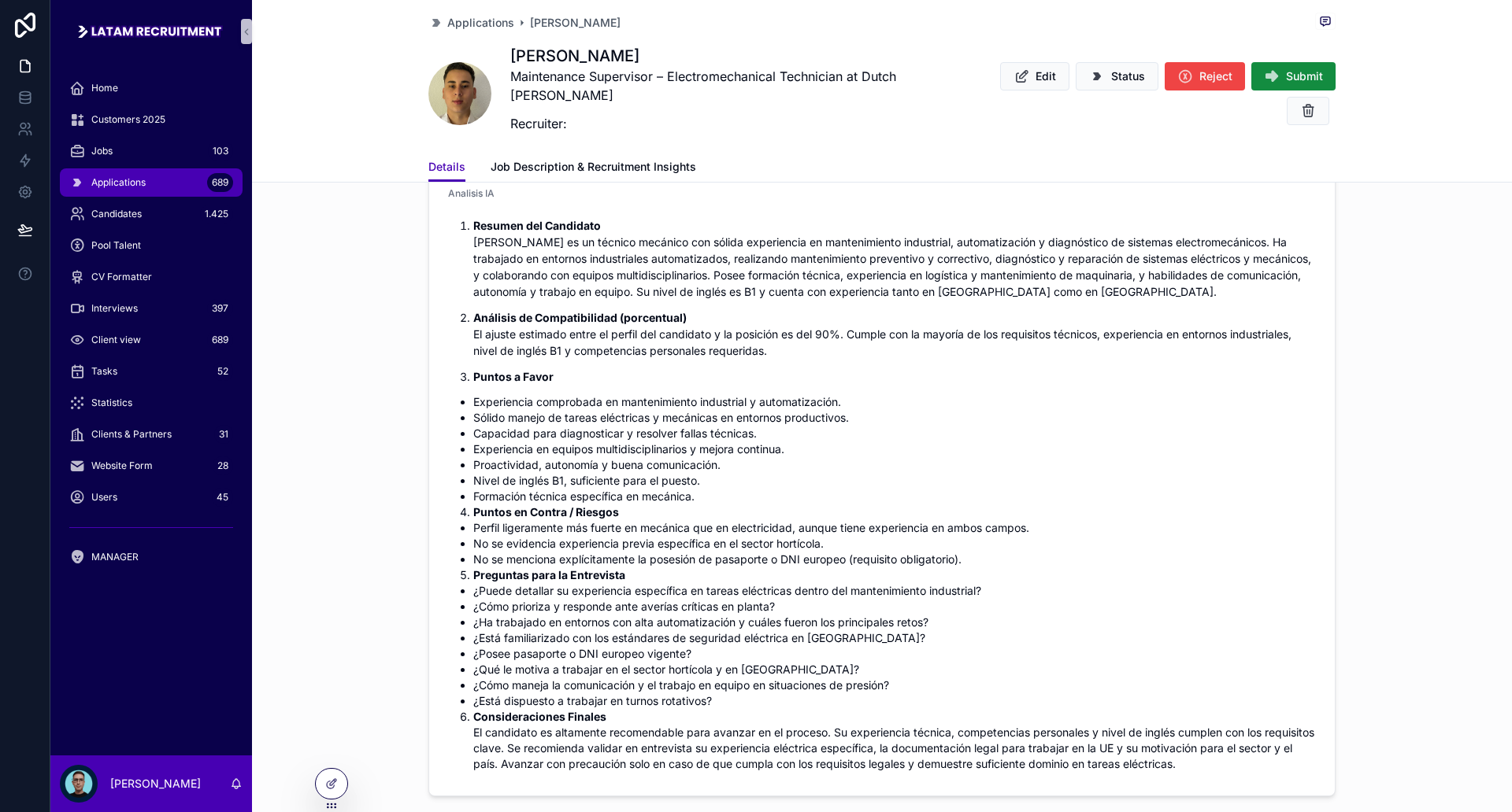
click at [429, 427] on form "Analisis IA Resumen del Candidato [PERSON_NAME] es un técnico mecánico con sóli…" at bounding box center [882, 481] width 906 height 628
click at [429, 440] on form "Analisis IA Resumen del Candidato [PERSON_NAME] es un técnico mecánico con sóli…" at bounding box center [882, 481] width 906 height 628
click at [428, 442] on div "Analisis IA Resumen del Candidato [PERSON_NAME] es un técnico mecánico con sóli…" at bounding box center [881, 482] width 907 height 629
click at [438, 453] on form "Analisis IA Resumen del Candidato [PERSON_NAME] es un técnico mecánico con sóli…" at bounding box center [882, 481] width 906 height 628
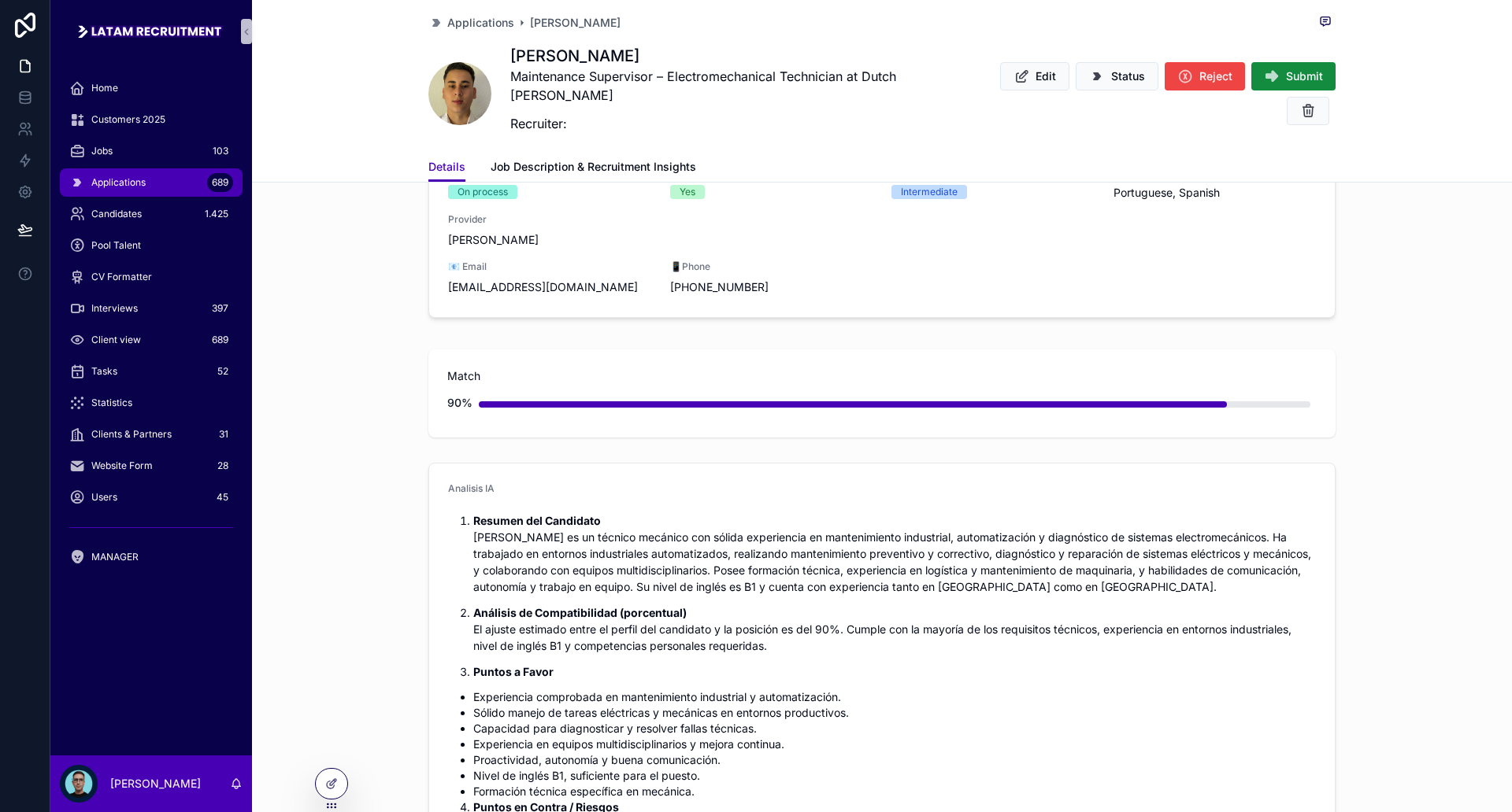
scroll to position [0, 0]
